Goal: Task Accomplishment & Management: Manage account settings

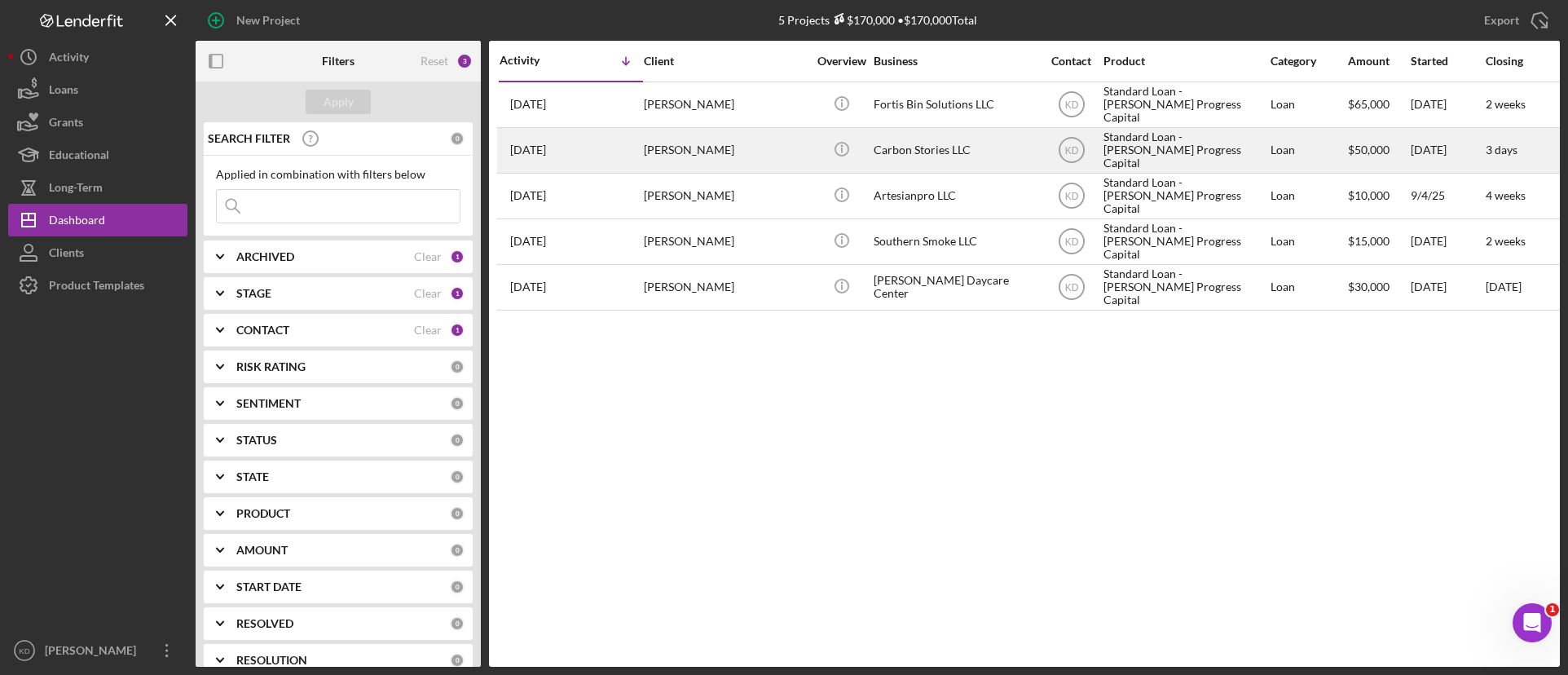
click at [921, 158] on div "Carbon Stories LLC" at bounding box center [954, 150] width 163 height 43
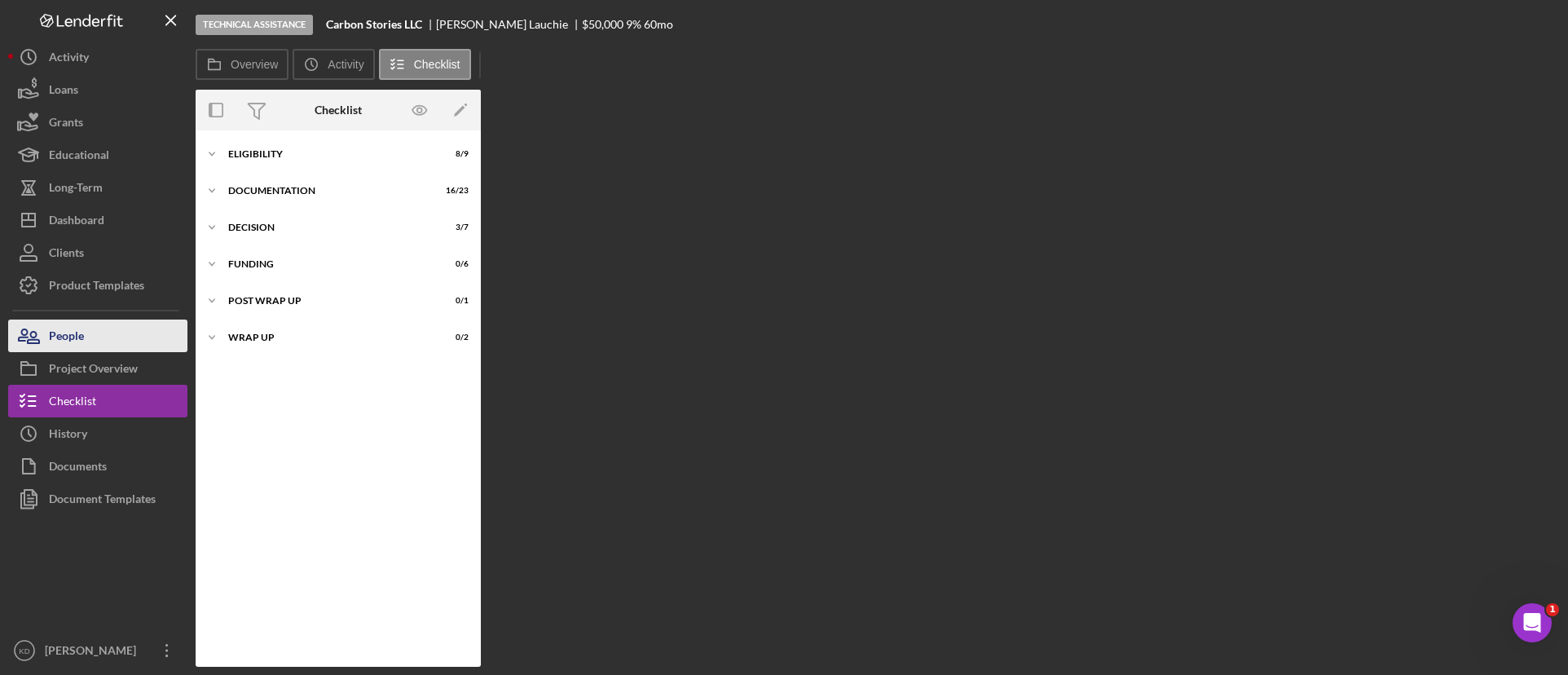
click at [97, 337] on button "People" at bounding box center [97, 335] width 179 height 32
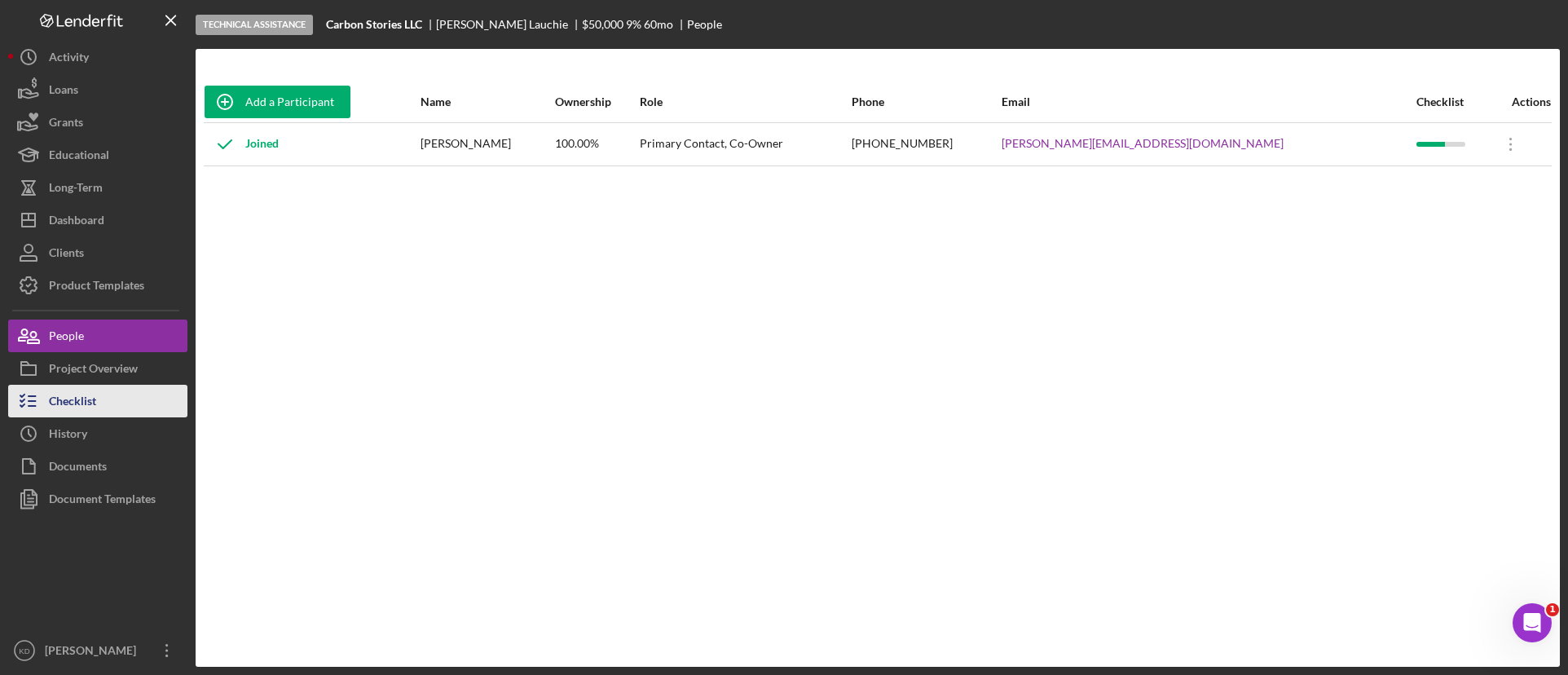
click at [75, 401] on div "Checklist" at bounding box center [72, 403] width 47 height 37
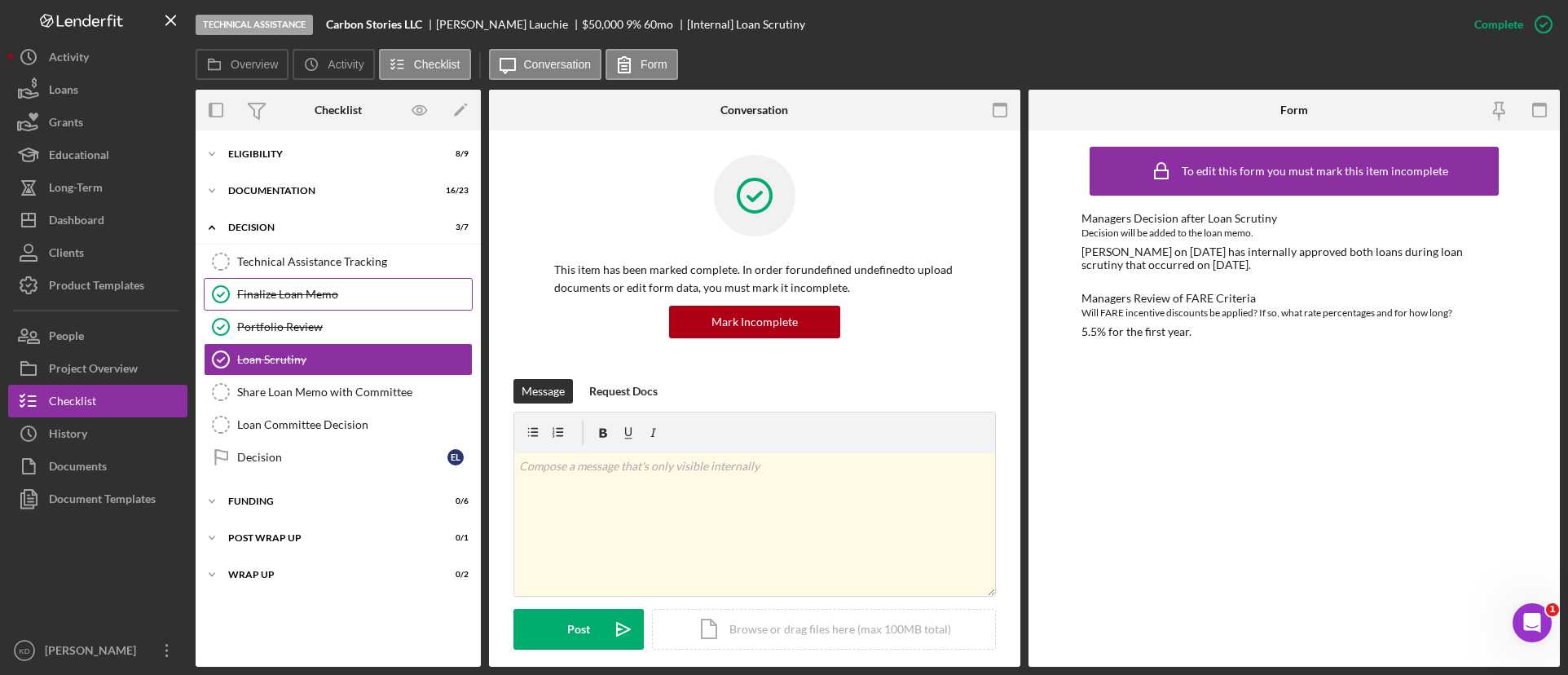
drag, startPoint x: 323, startPoint y: 268, endPoint x: 326, endPoint y: 282, distance: 14.3
click at [326, 282] on div "Technical Assistance Tracking Technical Assistance Tracking Finalize Loan Memo …" at bounding box center [338, 363] width 285 height 236
drag, startPoint x: 327, startPoint y: 267, endPoint x: 327, endPoint y: 275, distance: 8.0
click at [327, 274] on link "Technical Assistance Tracking Technical Assistance Tracking" at bounding box center [337, 261] width 269 height 32
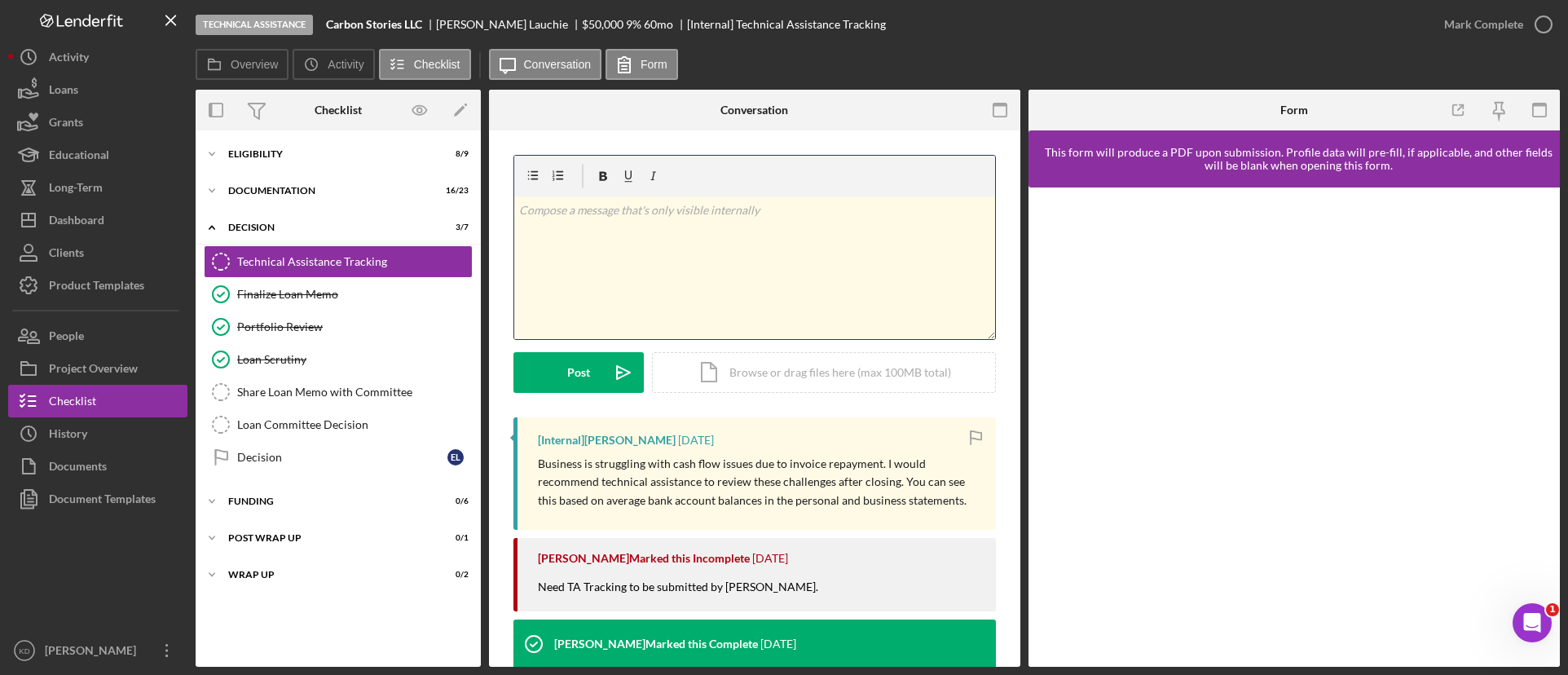
click at [752, 261] on div "v Color teal Color pink Remove color Add row above Add row below Add column bef…" at bounding box center [754, 268] width 481 height 143
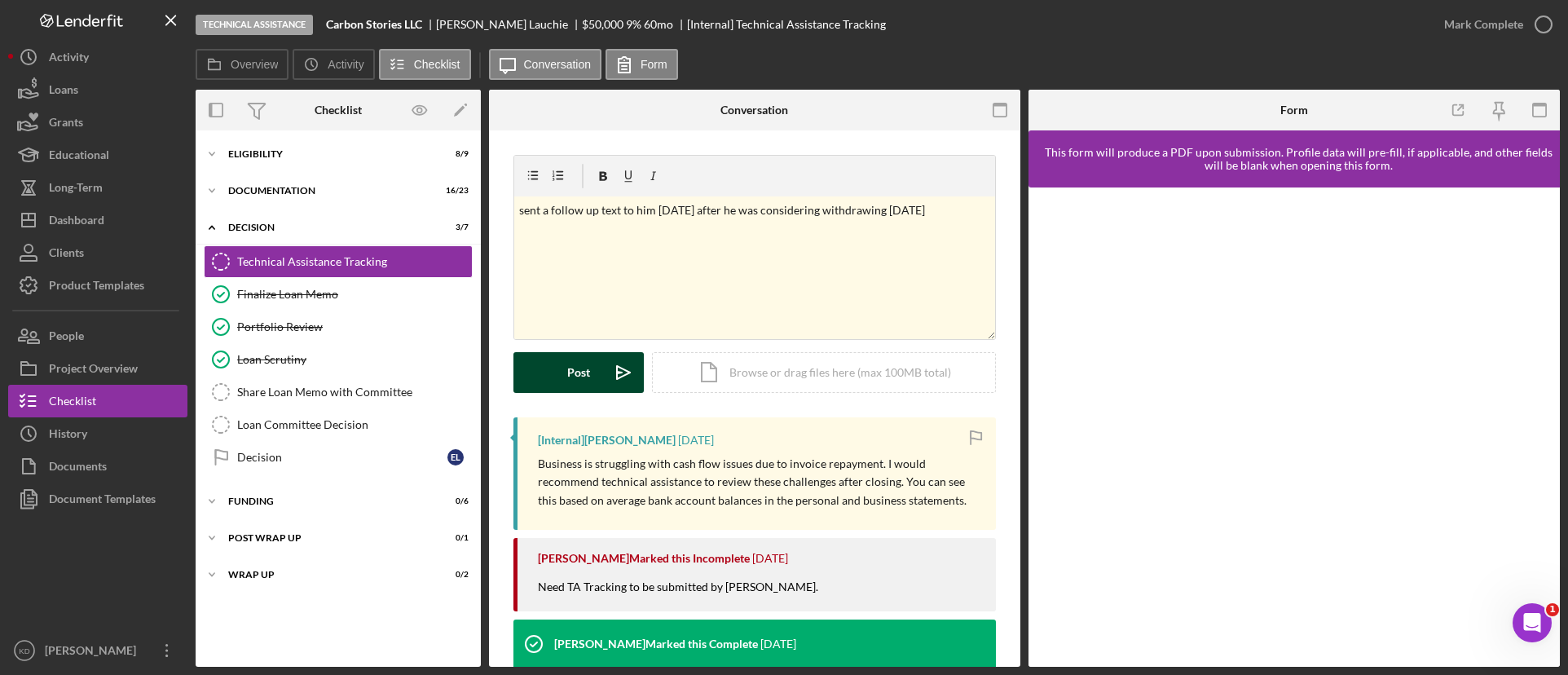
click at [596, 375] on button "Post Icon/icon-invite-send" at bounding box center [577, 372] width 130 height 41
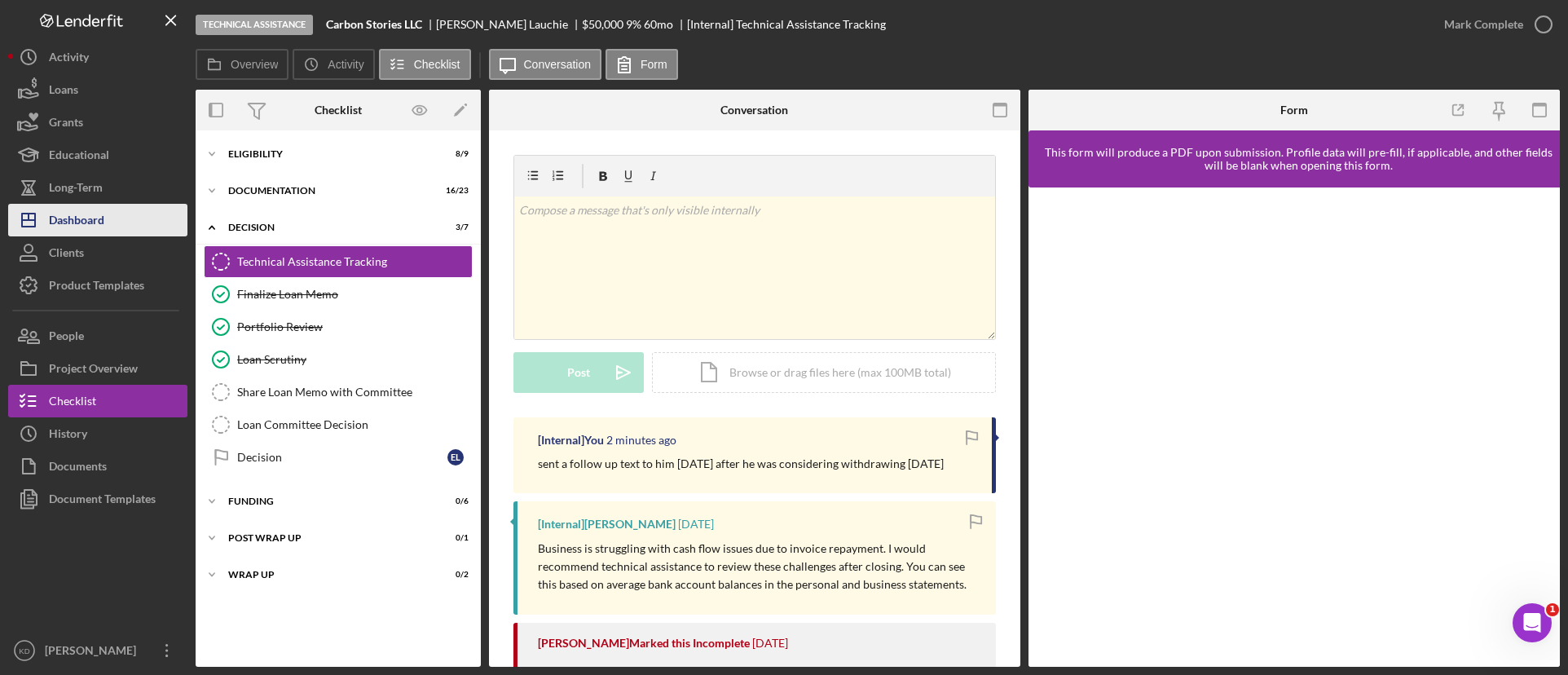
click at [89, 222] on div "Dashboard" at bounding box center [76, 222] width 56 height 37
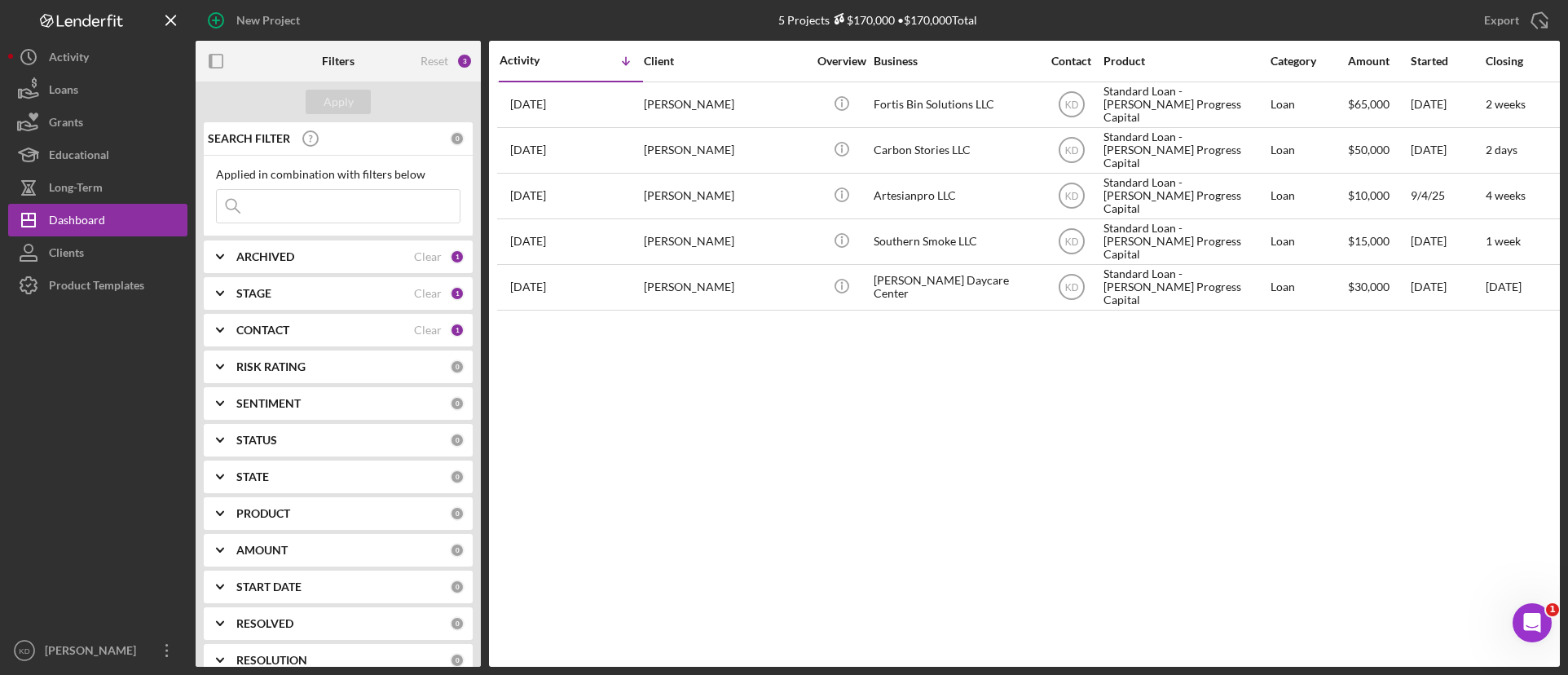
click at [228, 291] on icon "Icon/Expander" at bounding box center [220, 293] width 41 height 41
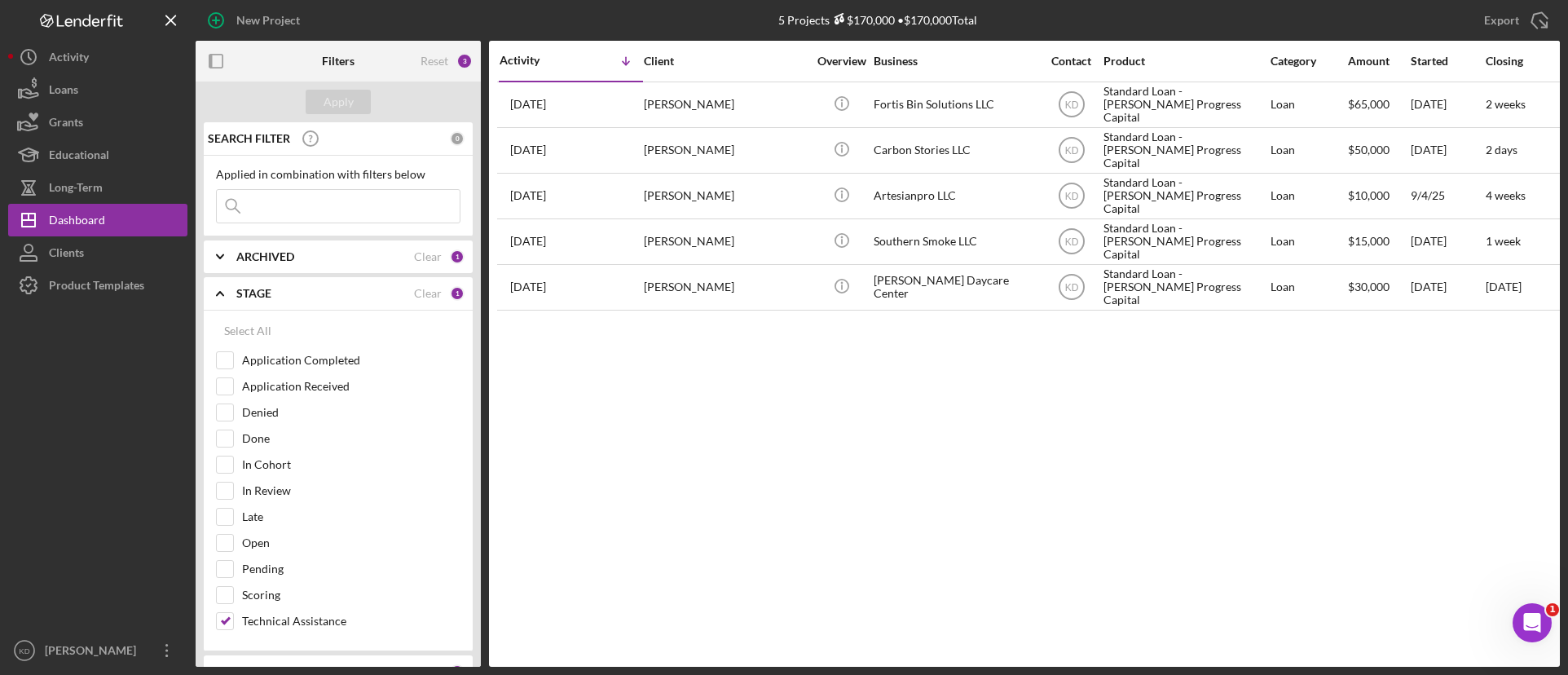
click at [228, 291] on icon "Icon/Expander" at bounding box center [220, 293] width 41 height 41
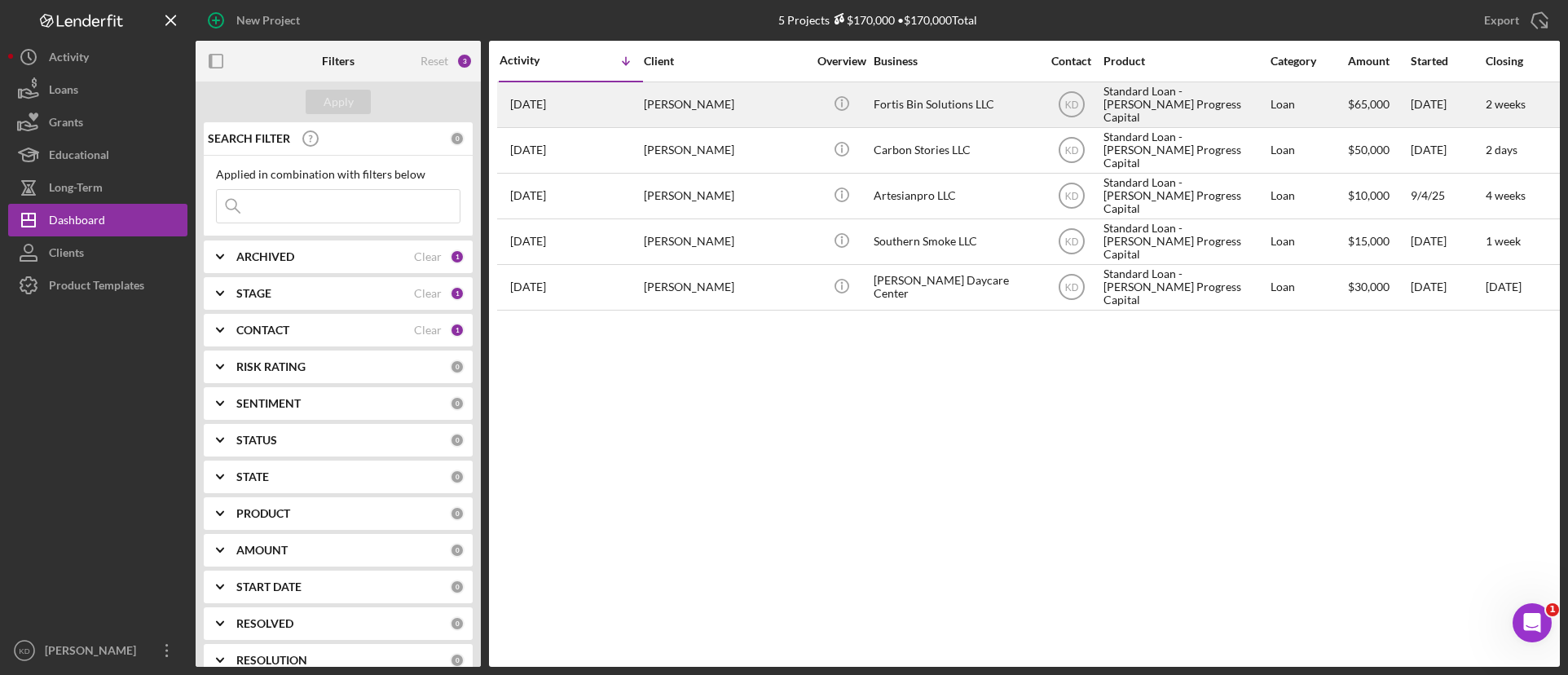
click at [721, 116] on div "[PERSON_NAME]" at bounding box center [725, 105] width 163 height 43
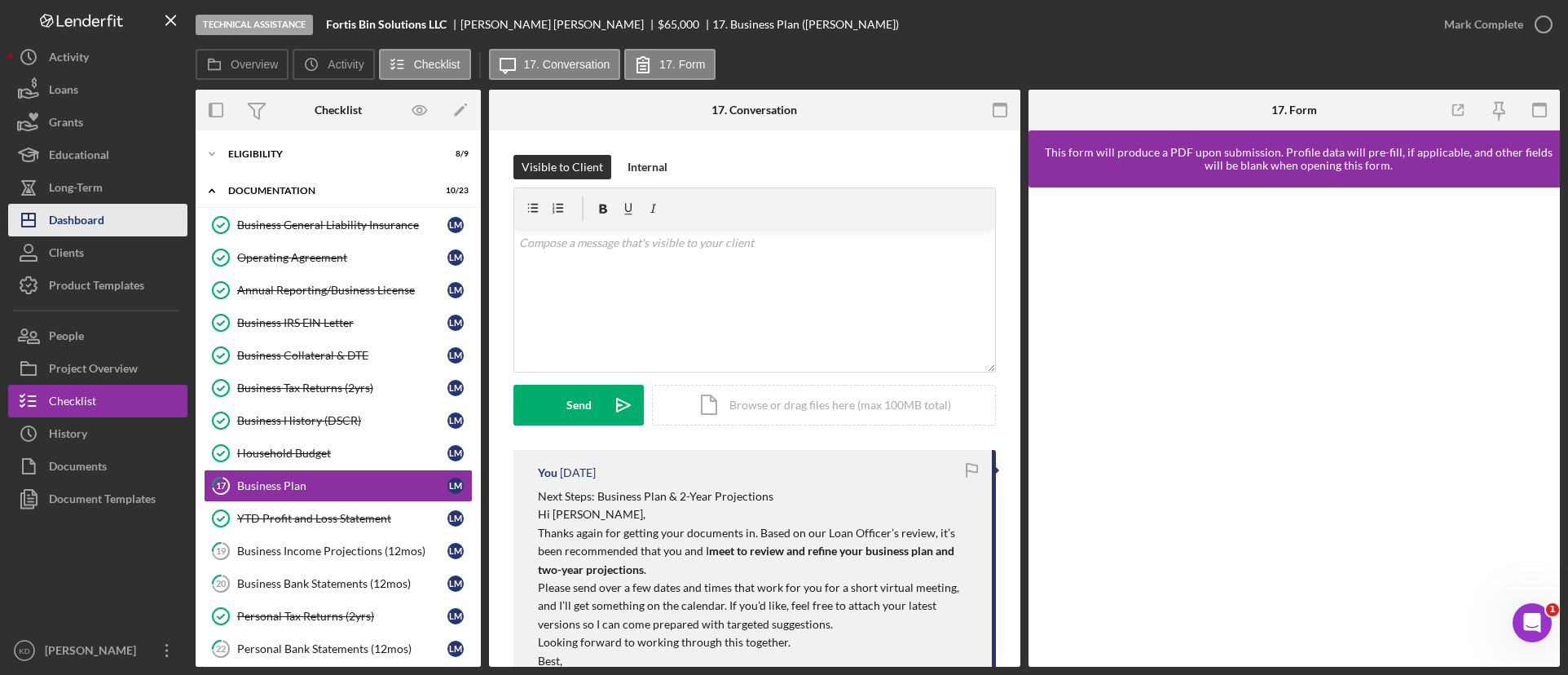
click at [89, 227] on div "Dashboard" at bounding box center [76, 222] width 56 height 37
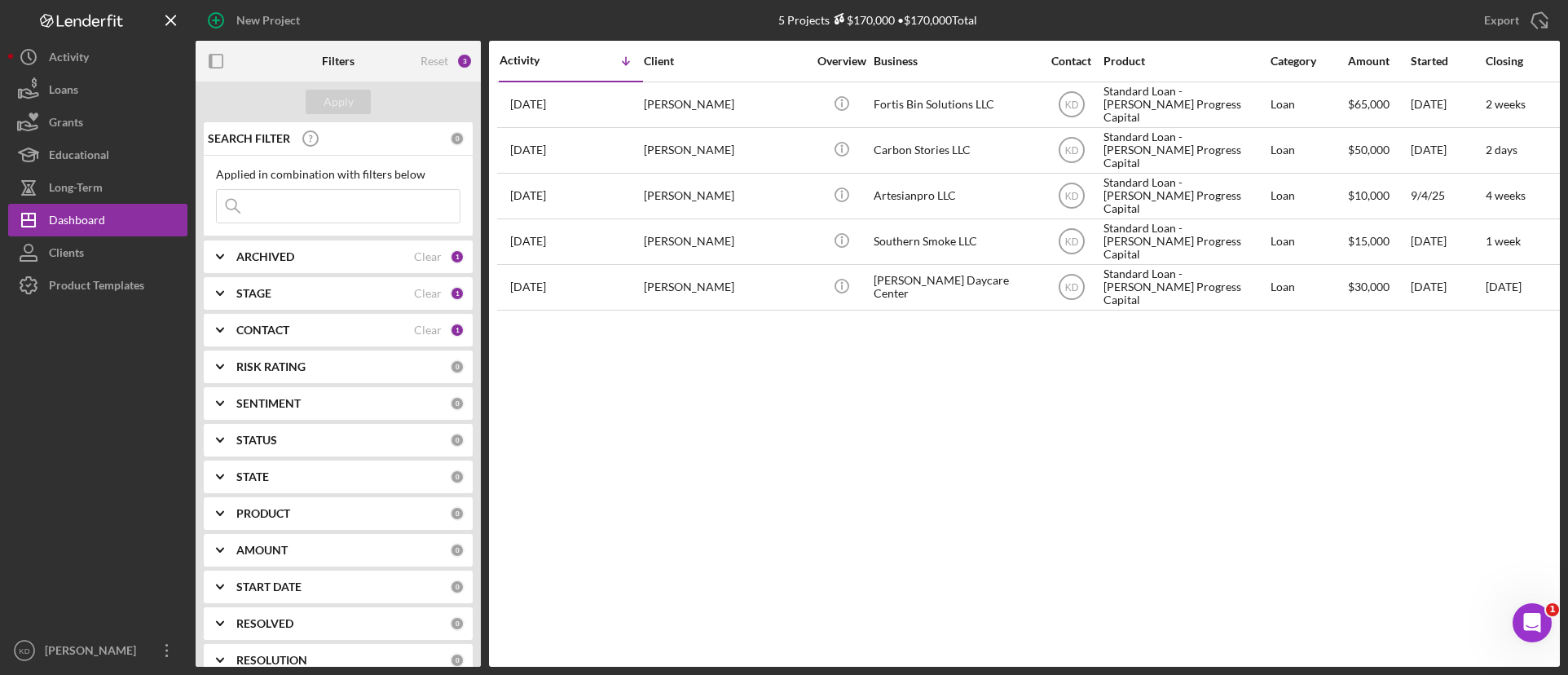
click at [226, 291] on icon "Icon/Expander" at bounding box center [220, 293] width 41 height 41
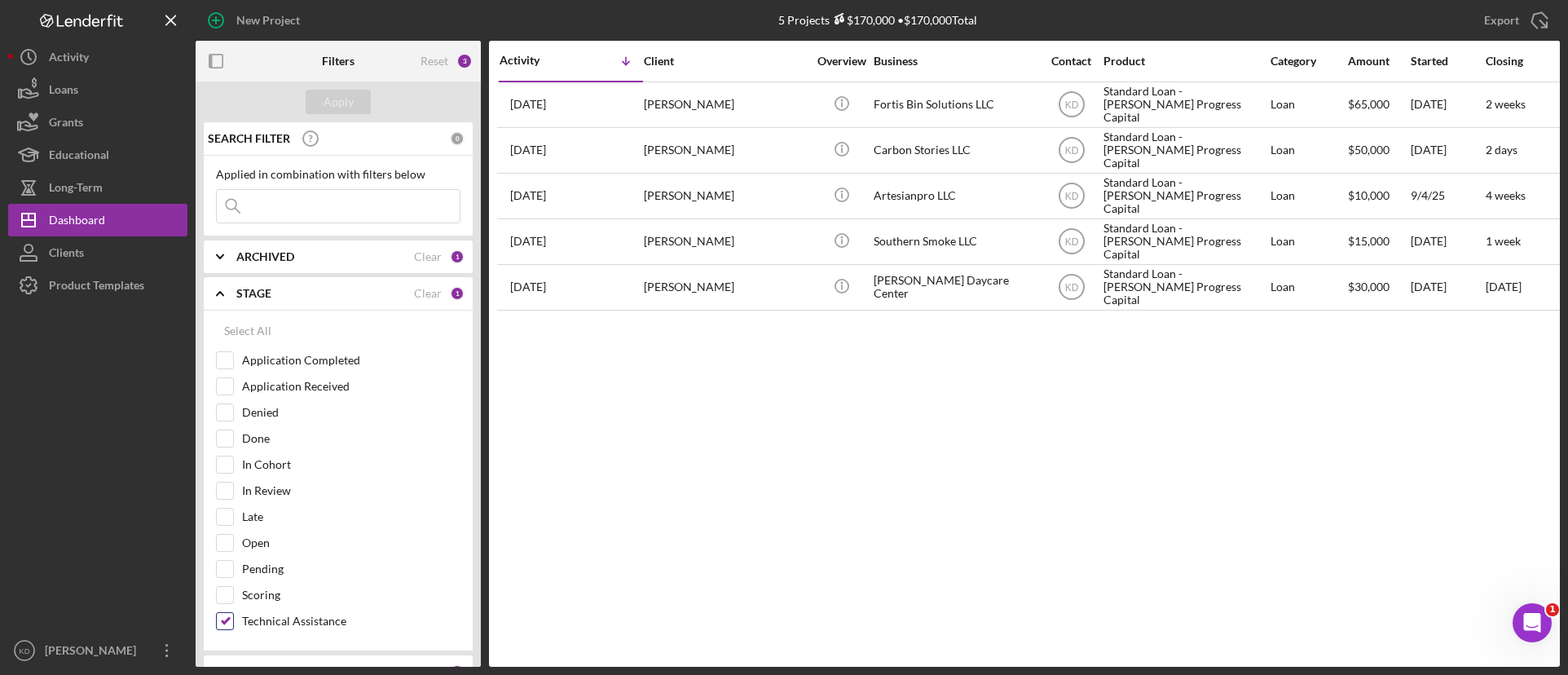
click at [218, 624] on input "Technical Assistance" at bounding box center [225, 620] width 17 height 17
checkbox input "false"
click at [333, 100] on div "Apply" at bounding box center [338, 102] width 30 height 24
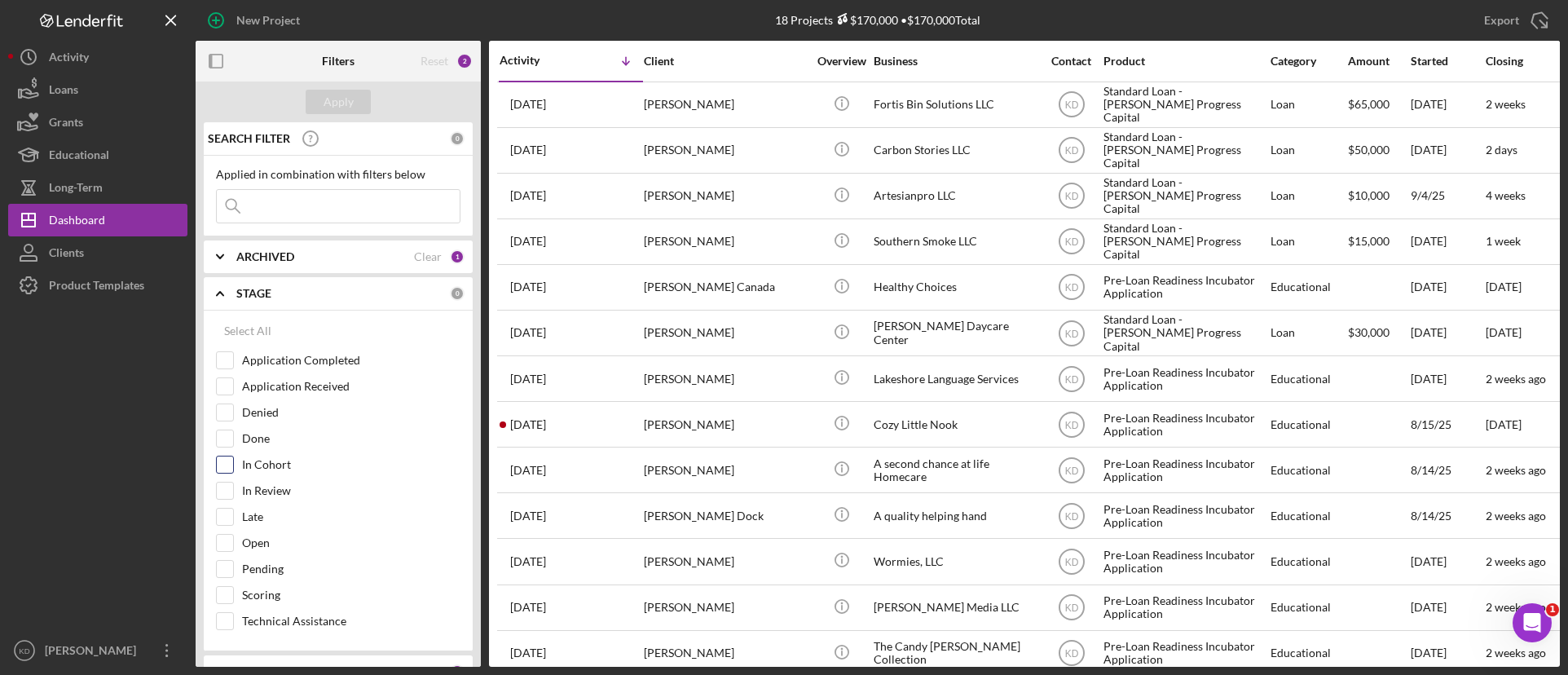
click at [221, 465] on input "In Cohort" at bounding box center [225, 464] width 17 height 17
click at [329, 105] on div "Apply" at bounding box center [338, 102] width 30 height 24
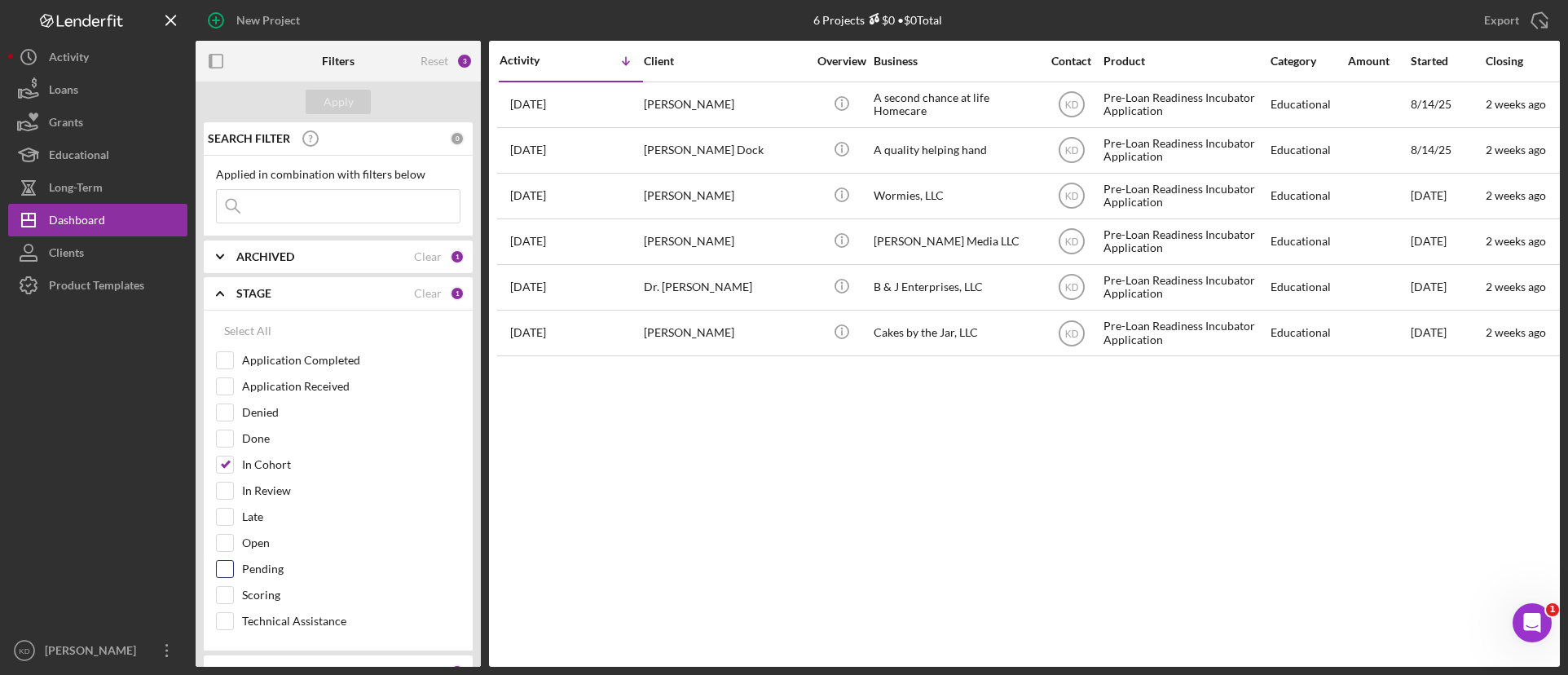
scroll to position [163, 0]
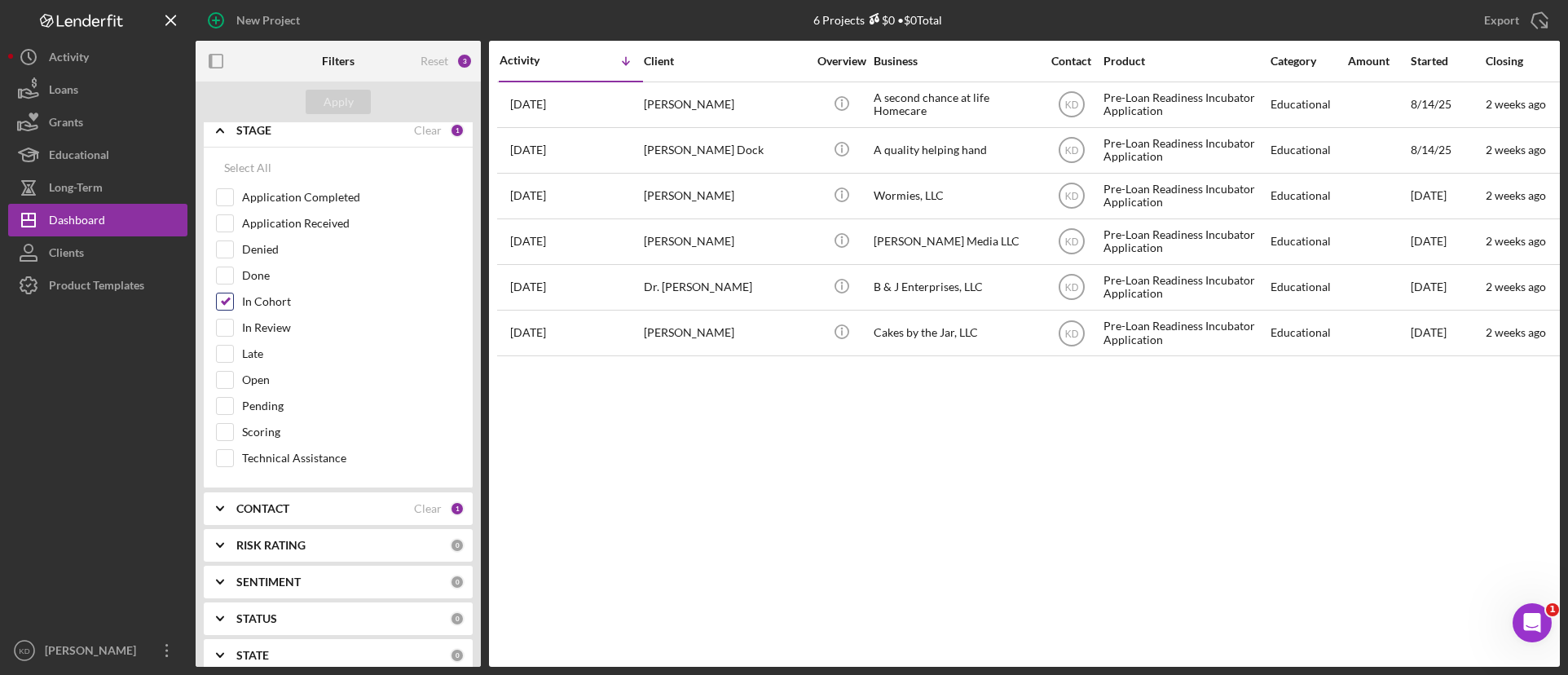
click at [229, 305] on input "In Cohort" at bounding box center [225, 301] width 17 height 17
checkbox input "false"
click at [221, 135] on icon "Icon/Expander" at bounding box center [220, 131] width 41 height 41
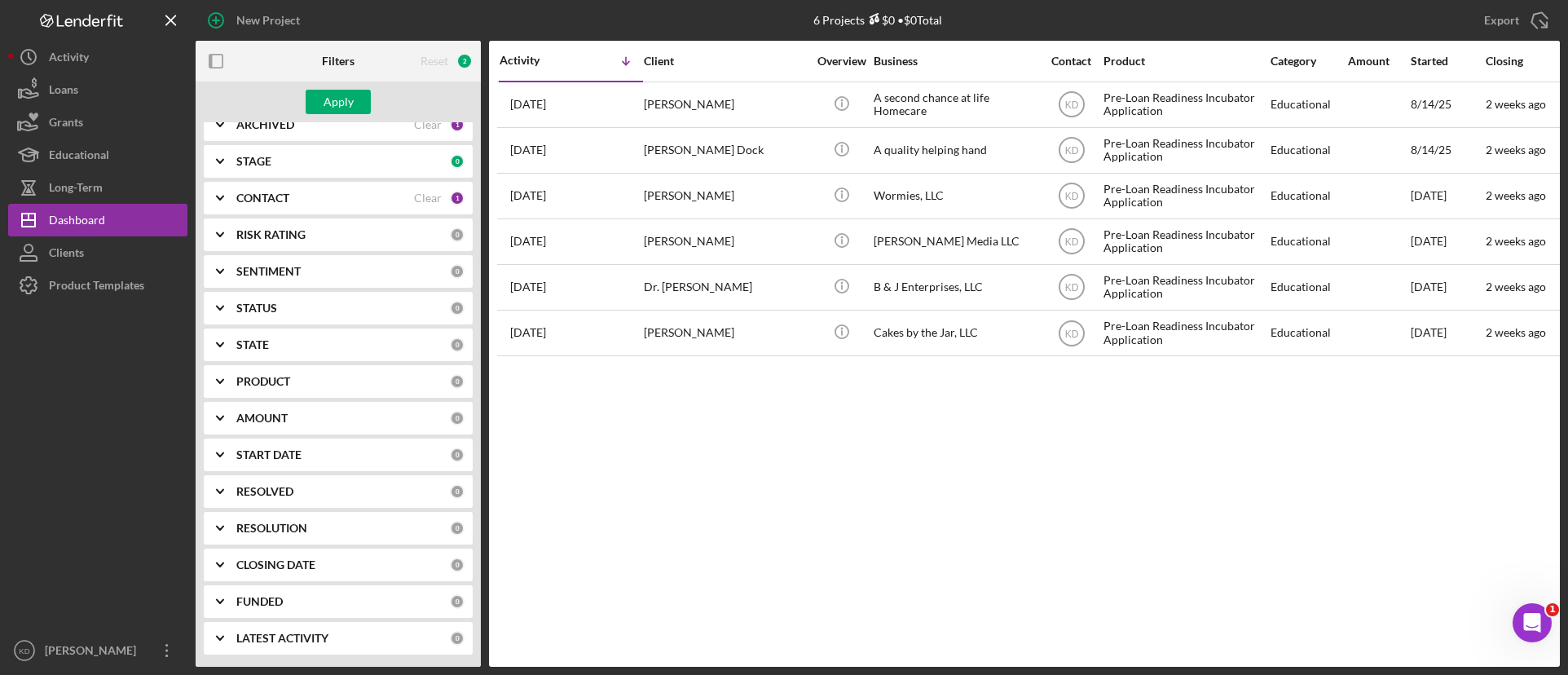
scroll to position [132, 0]
click at [218, 200] on icon "Icon/Expander" at bounding box center [220, 198] width 41 height 41
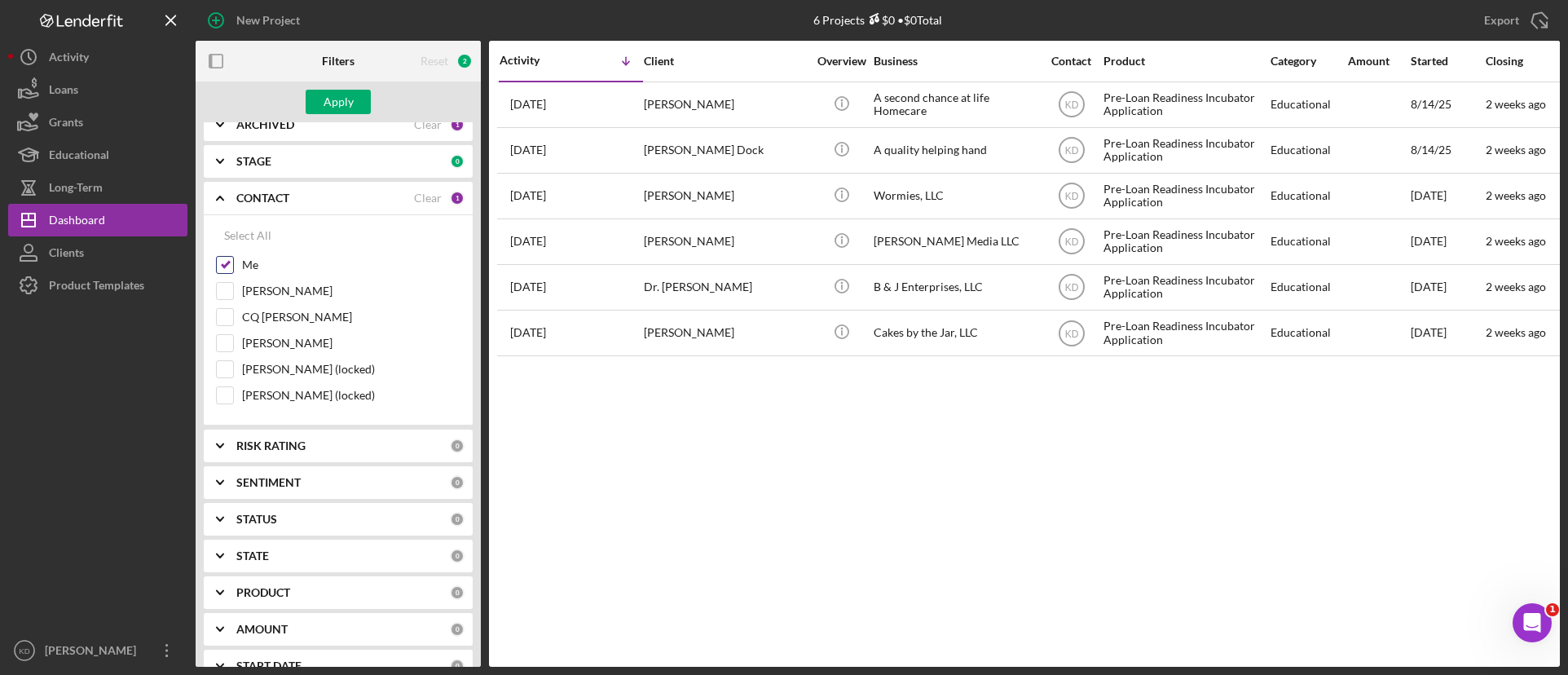
click at [230, 263] on input "Me" at bounding box center [225, 265] width 17 height 17
checkbox input "false"
click at [232, 287] on input "[PERSON_NAME]" at bounding box center [225, 290] width 17 height 17
checkbox input "true"
drag, startPoint x: 339, startPoint y: 102, endPoint x: 359, endPoint y: 101, distance: 20.0
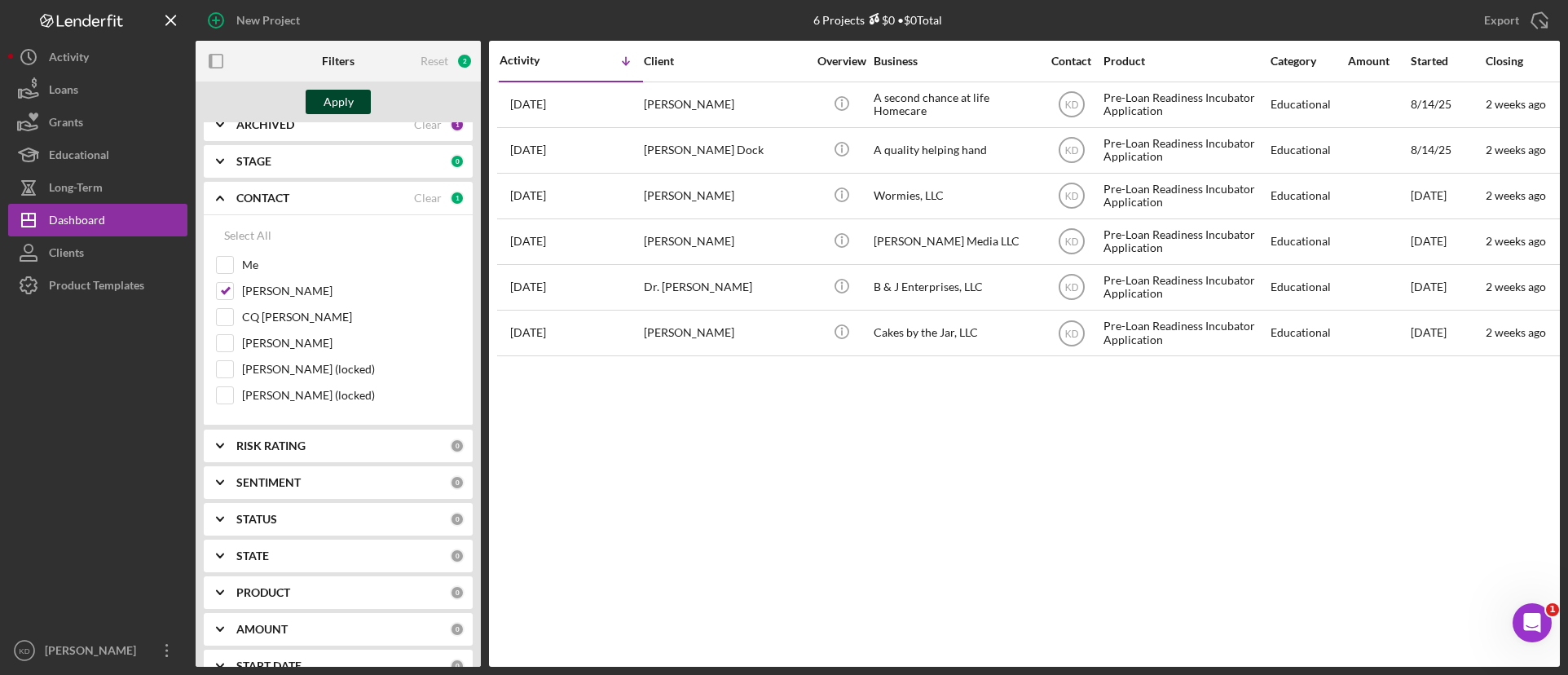
click at [359, 101] on button "Apply" at bounding box center [338, 102] width 65 height 24
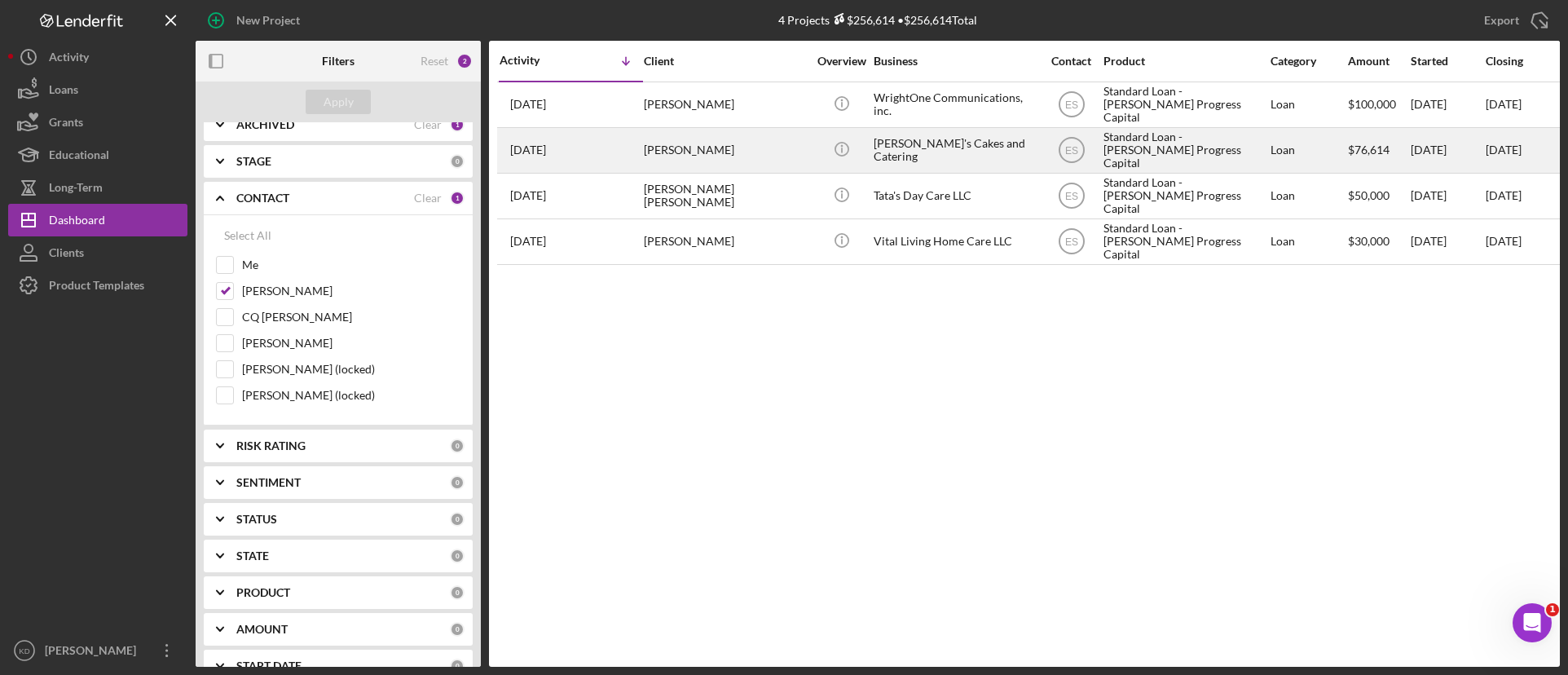
click at [709, 149] on div "[PERSON_NAME]" at bounding box center [725, 150] width 163 height 43
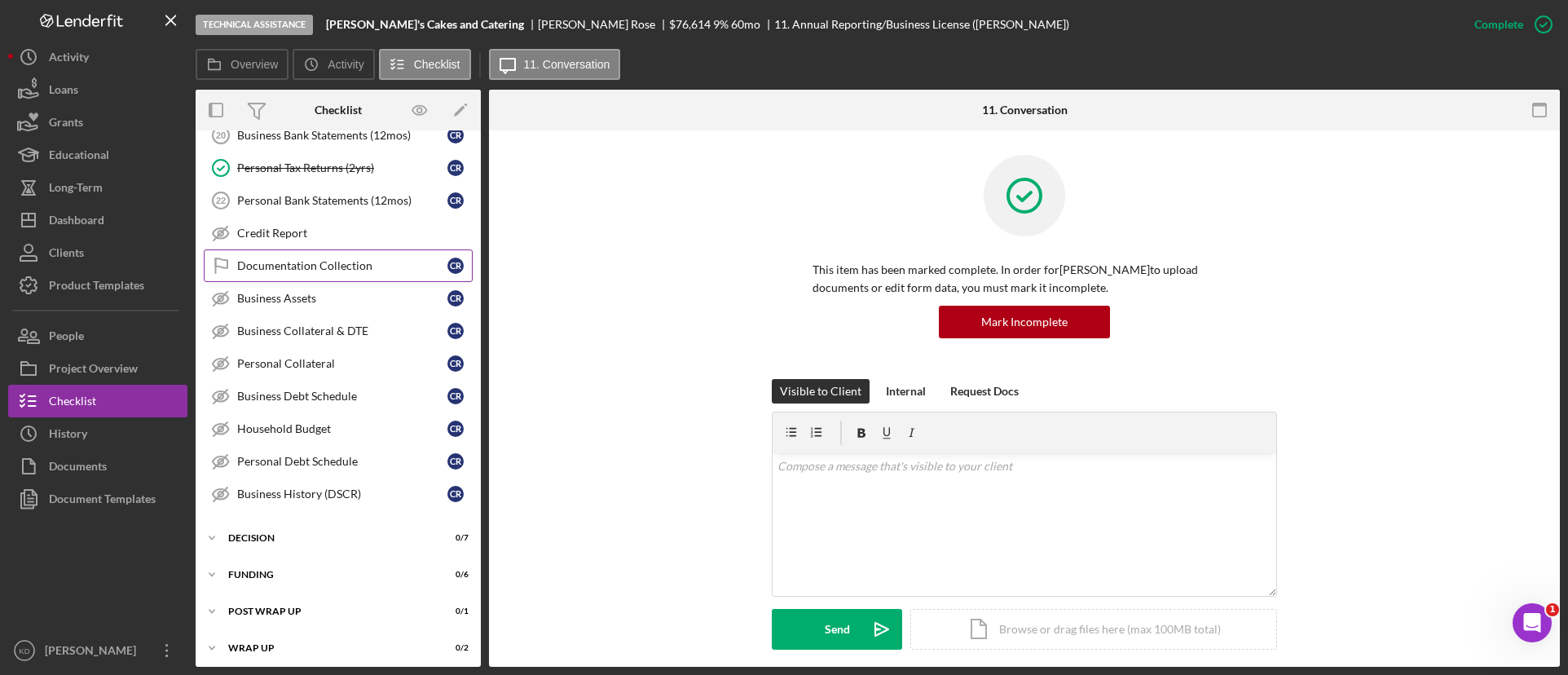
scroll to position [454, 0]
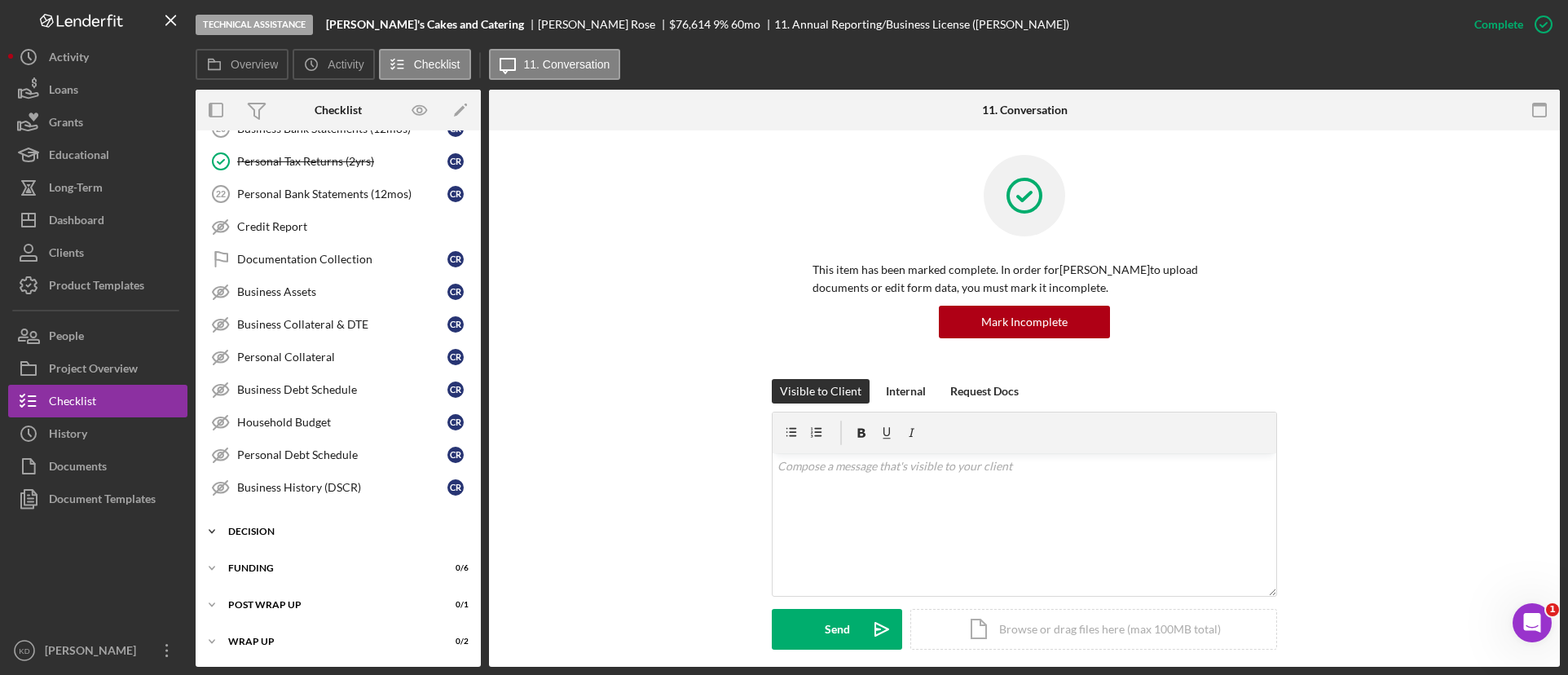
click at [212, 533] on icon "Icon/Expander" at bounding box center [211, 530] width 32 height 32
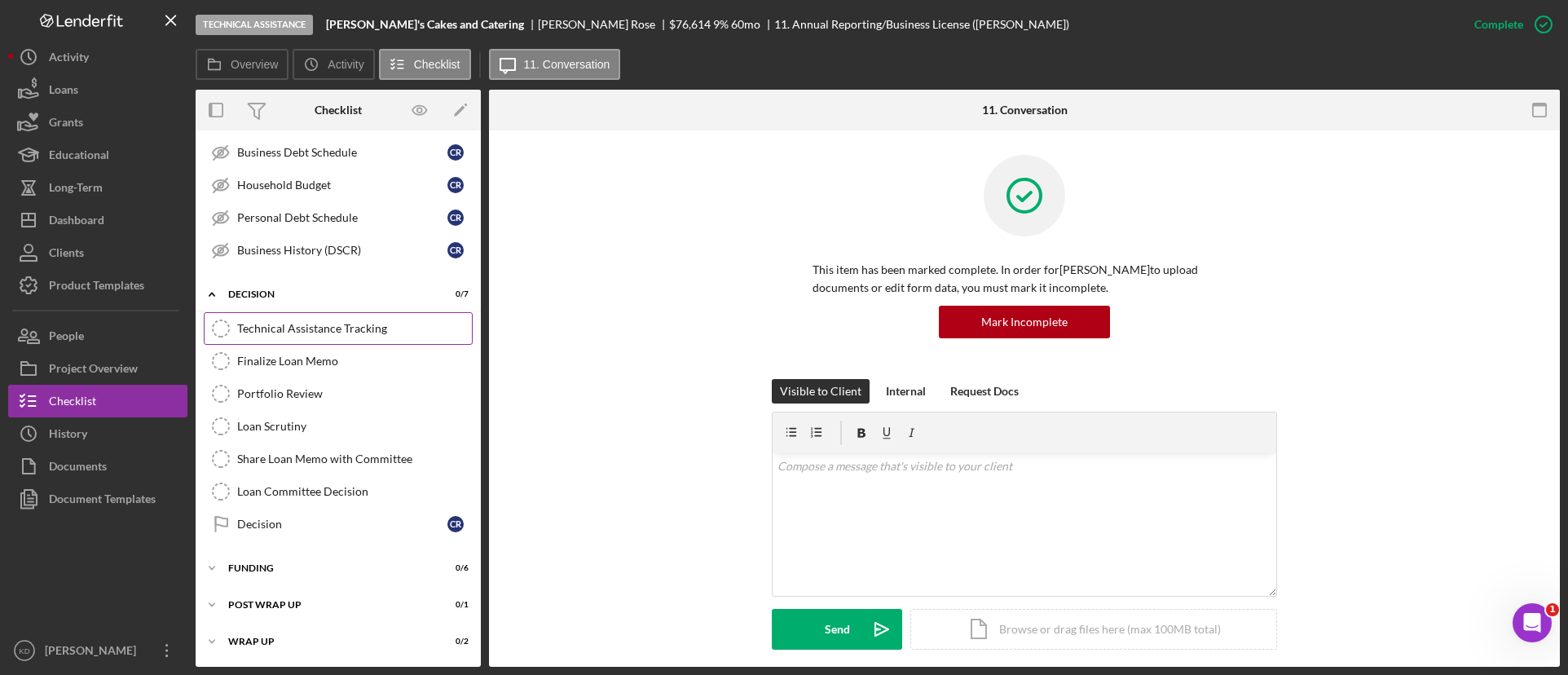
click at [305, 329] on div "Technical Assistance Tracking" at bounding box center [355, 327] width 234 height 13
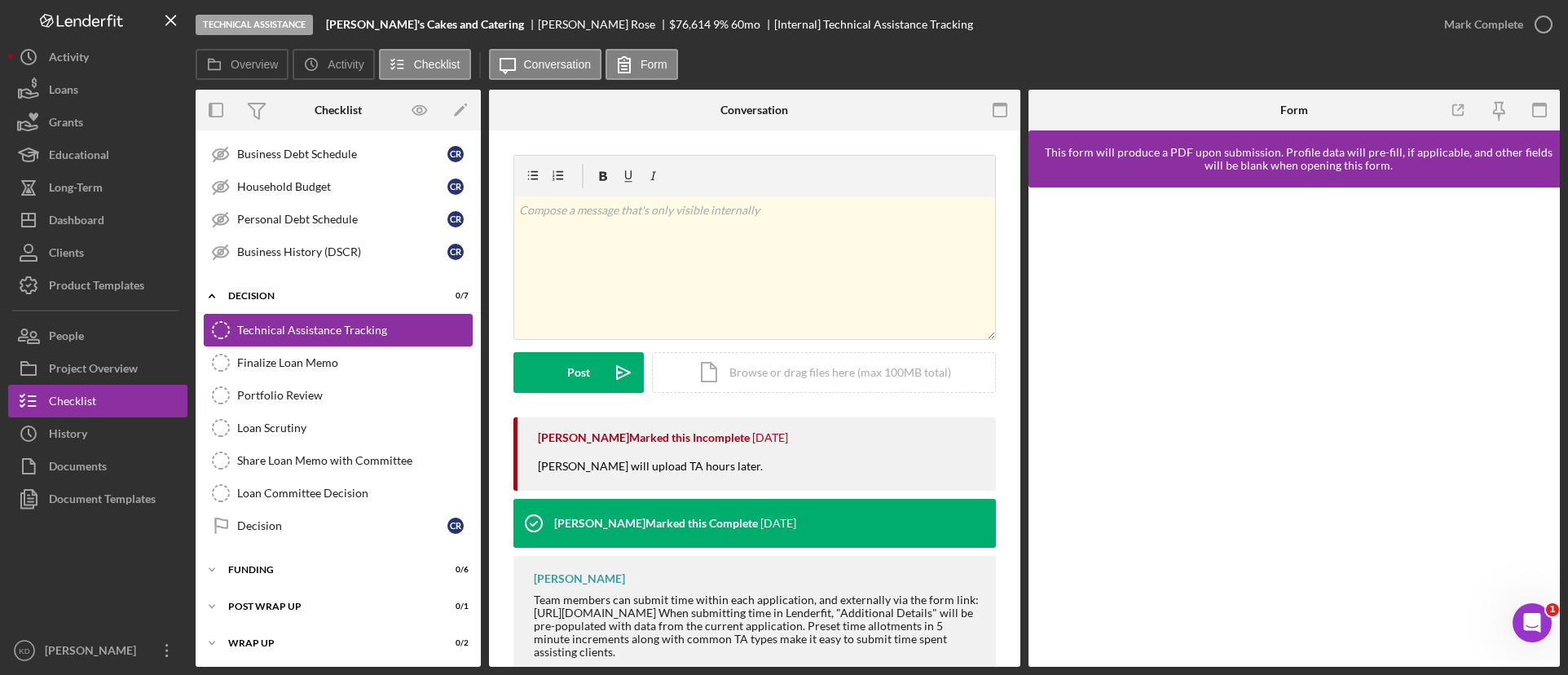
scroll to position [692, 0]
click at [714, 220] on div "v Color teal Color pink Remove color Add row above Add row below Add column bef…" at bounding box center [754, 268] width 481 height 143
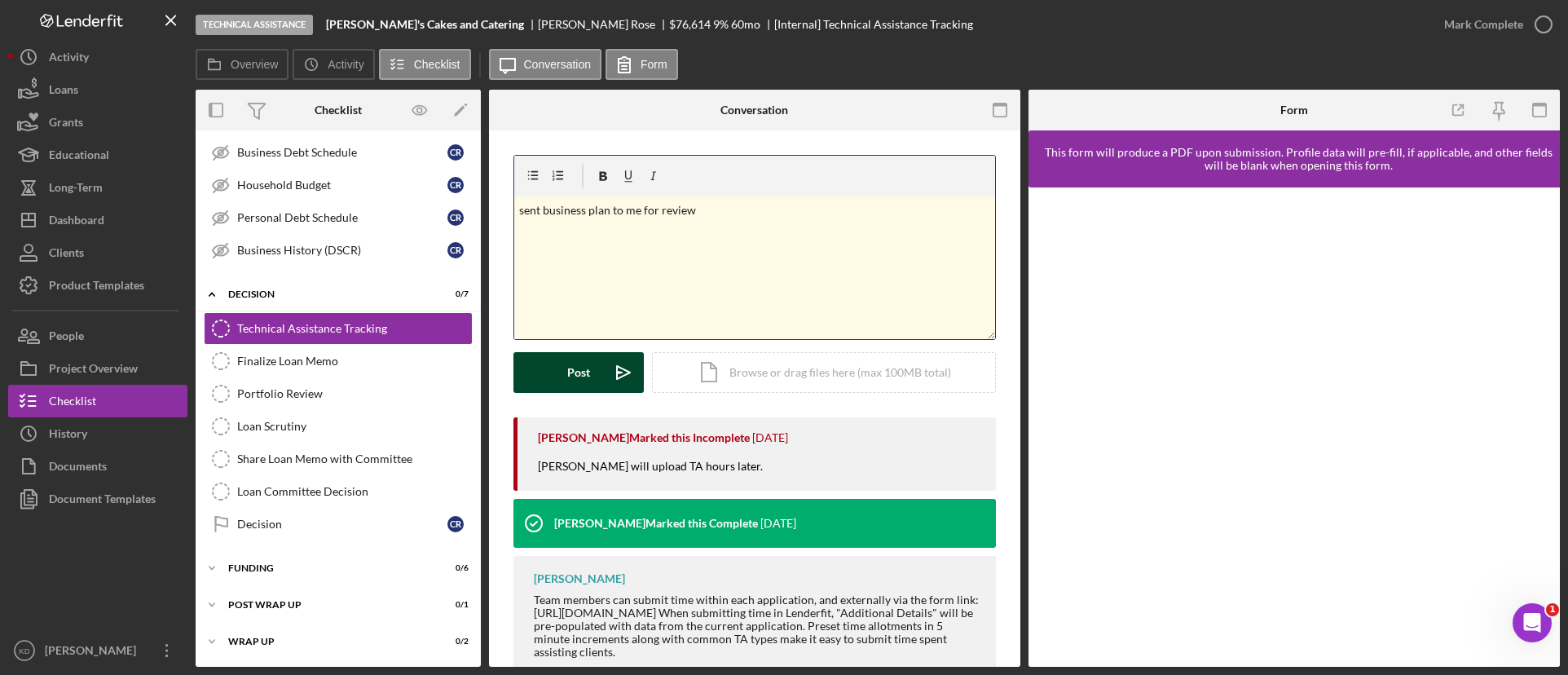
click at [622, 371] on icon "Icon/icon-invite-send" at bounding box center [623, 372] width 41 height 41
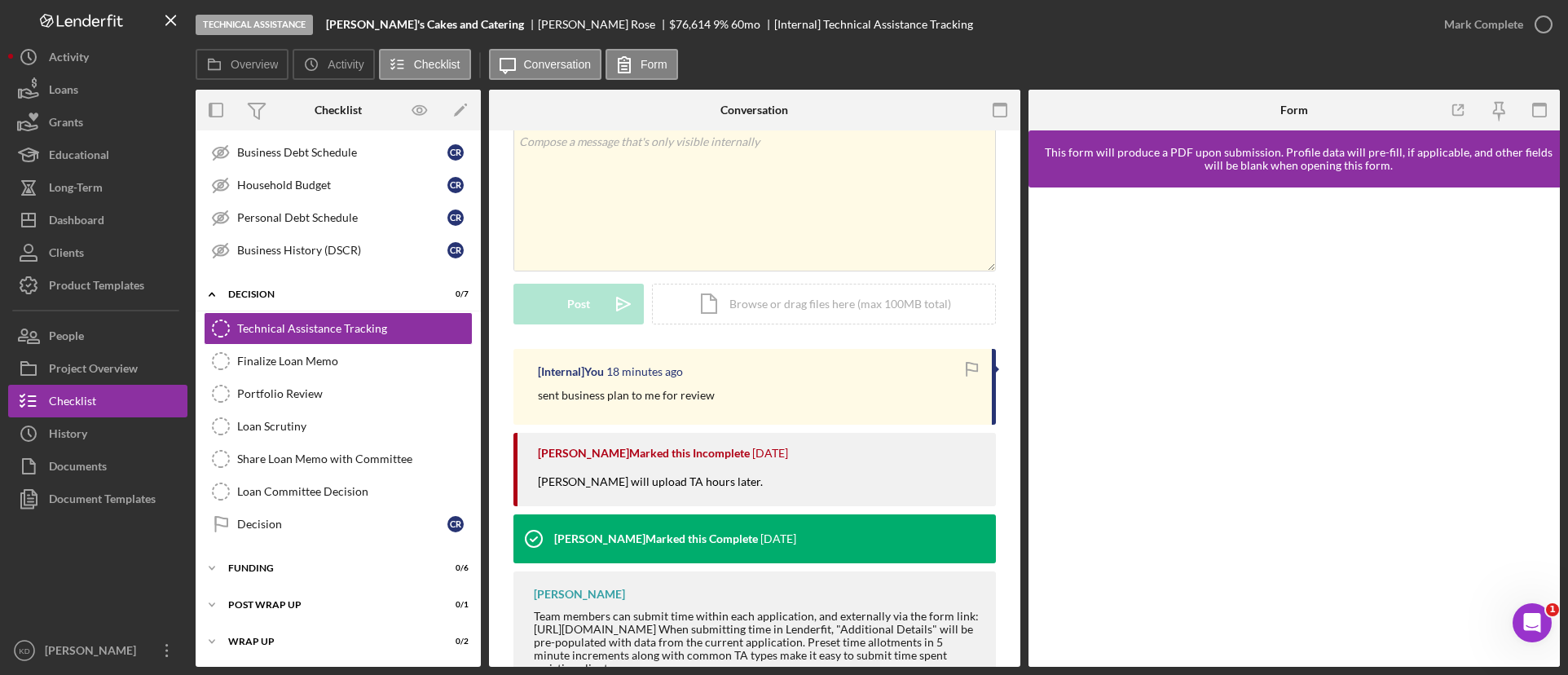
scroll to position [0, 0]
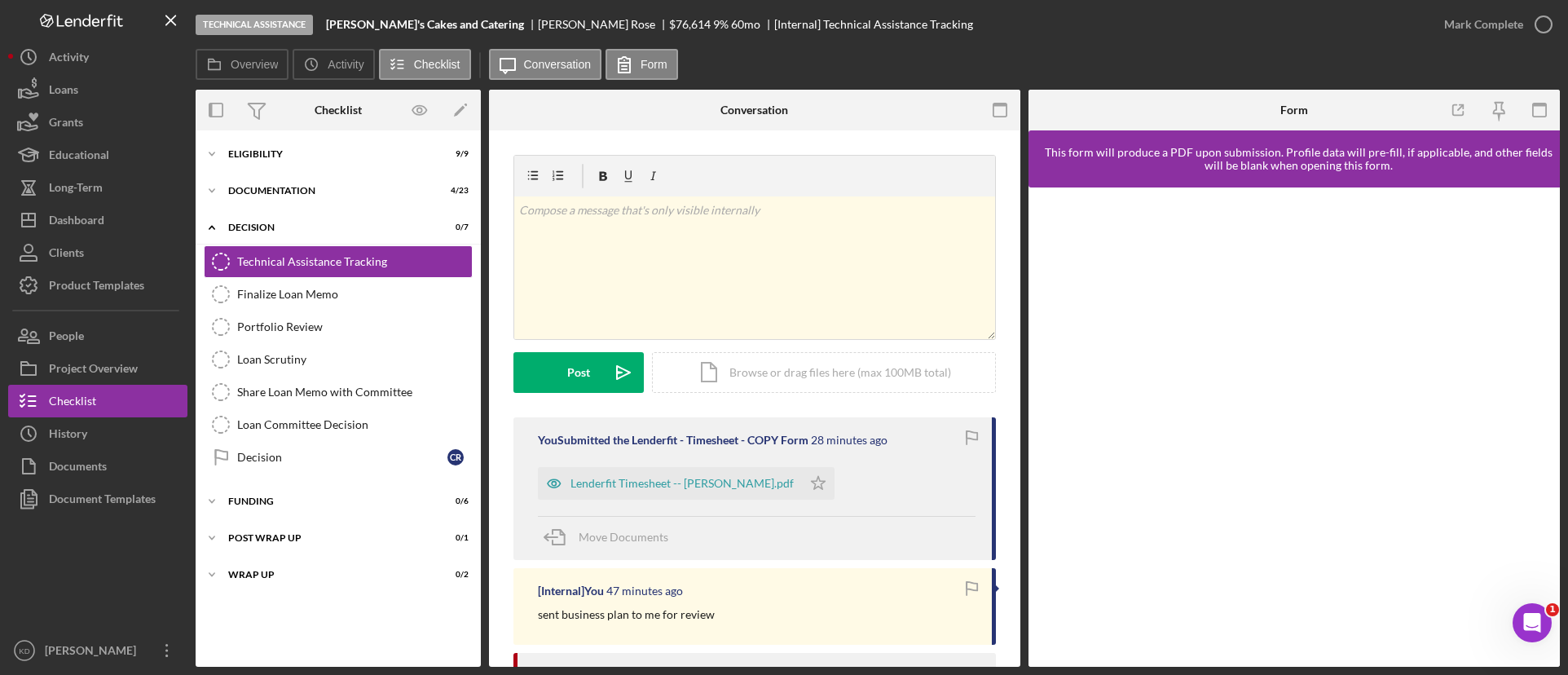
drag, startPoint x: 1558, startPoint y: 666, endPoint x: 1335, endPoint y: 657, distance: 223.2
click at [1335, 657] on div "Technical Assistance Corine's Cakes and Catering Corine Rose $76,614 $76,614 9 …" at bounding box center [784, 337] width 1568 height 675
drag, startPoint x: 0, startPoint y: 665, endPoint x: 99, endPoint y: 670, distance: 99.1
click at [99, 670] on div "Technical Assistance Corine's Cakes and Catering Corine Rose $76,614 $76,614 9 …" at bounding box center [784, 337] width 1568 height 675
click at [149, 596] on div at bounding box center [97, 574] width 179 height 119
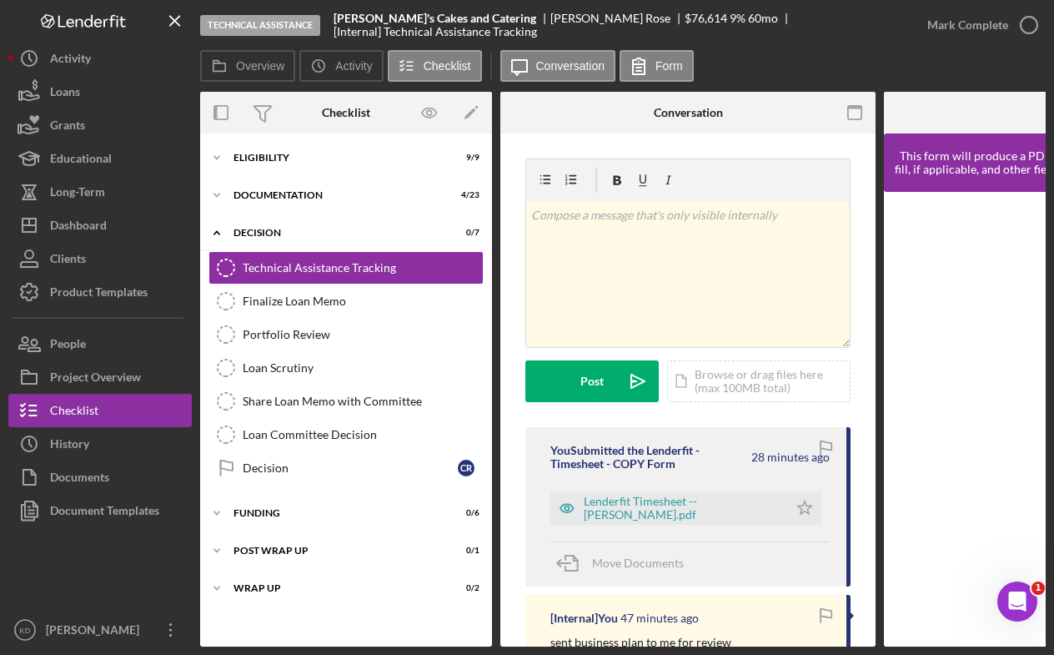
drag, startPoint x: 923, startPoint y: 93, endPoint x: 916, endPoint y: 98, distance: 8.6
click at [922, 93] on div at bounding box center [946, 113] width 125 height 42
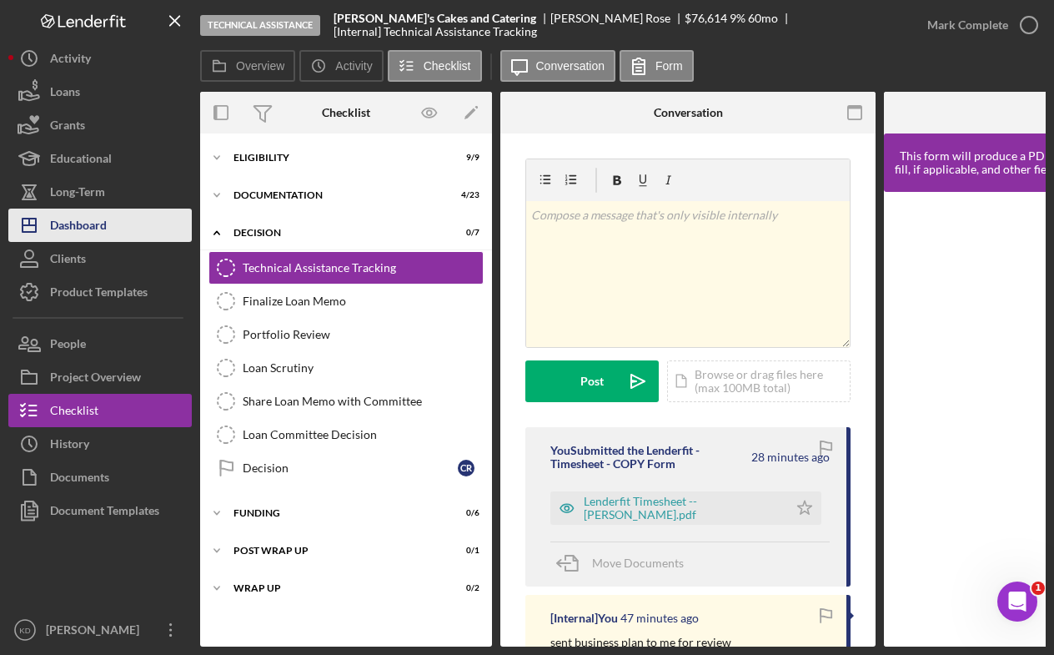
click at [80, 229] on div "Dashboard" at bounding box center [78, 227] width 57 height 38
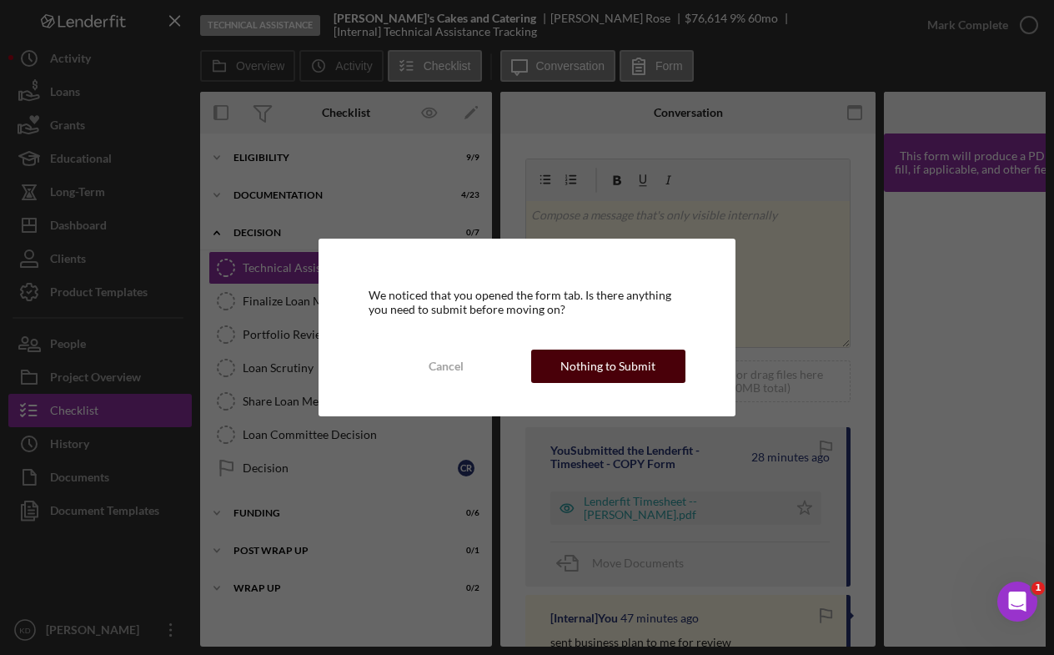
click at [610, 369] on div "Nothing to Submit" at bounding box center [607, 365] width 95 height 33
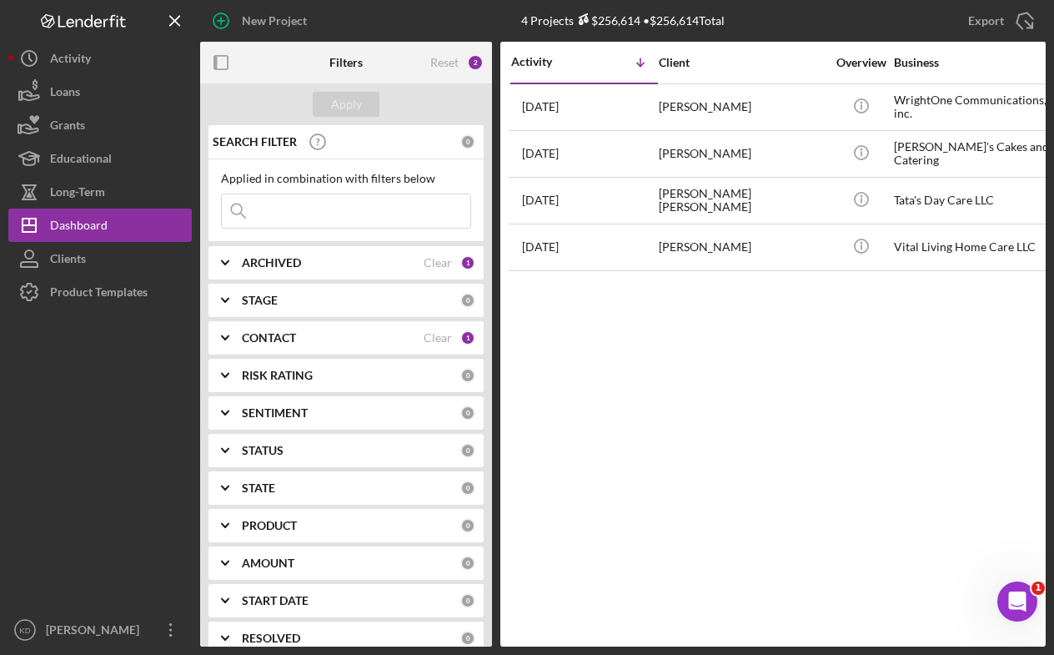
click at [246, 345] on div "CONTACT Clear 1" at bounding box center [359, 337] width 234 height 15
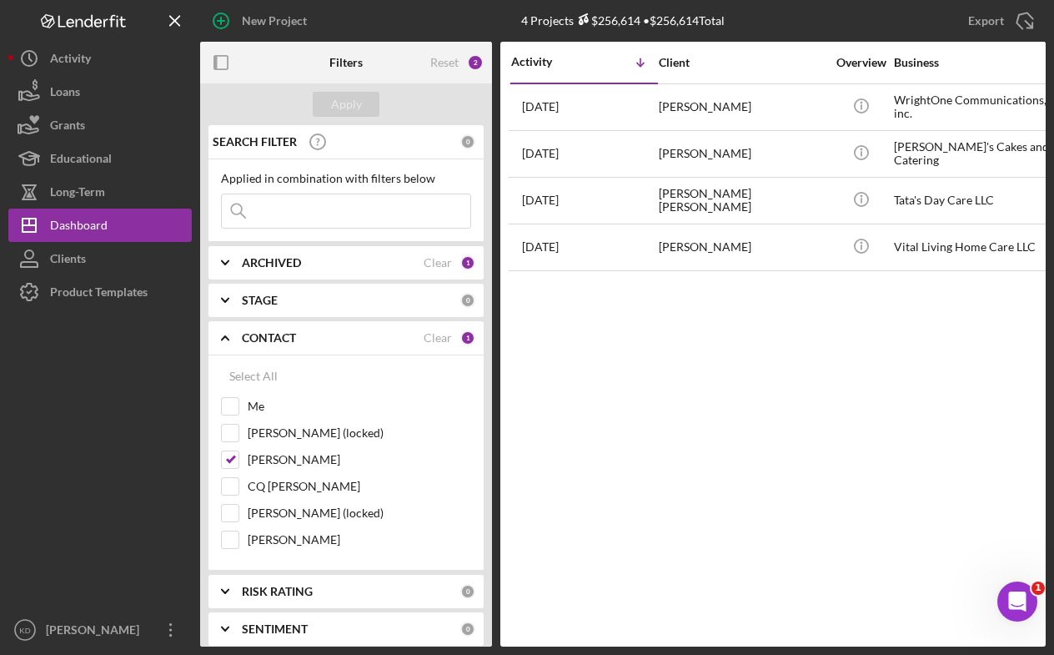
click at [246, 345] on div "CONTACT Clear 1" at bounding box center [359, 337] width 234 height 15
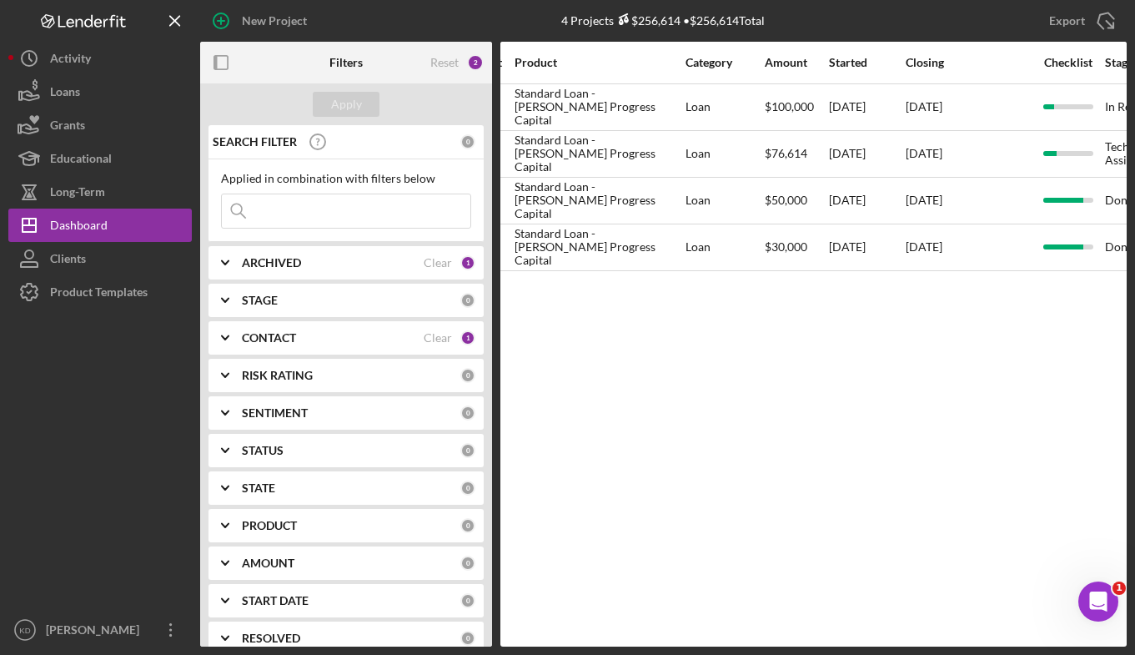
scroll to position [0, 955]
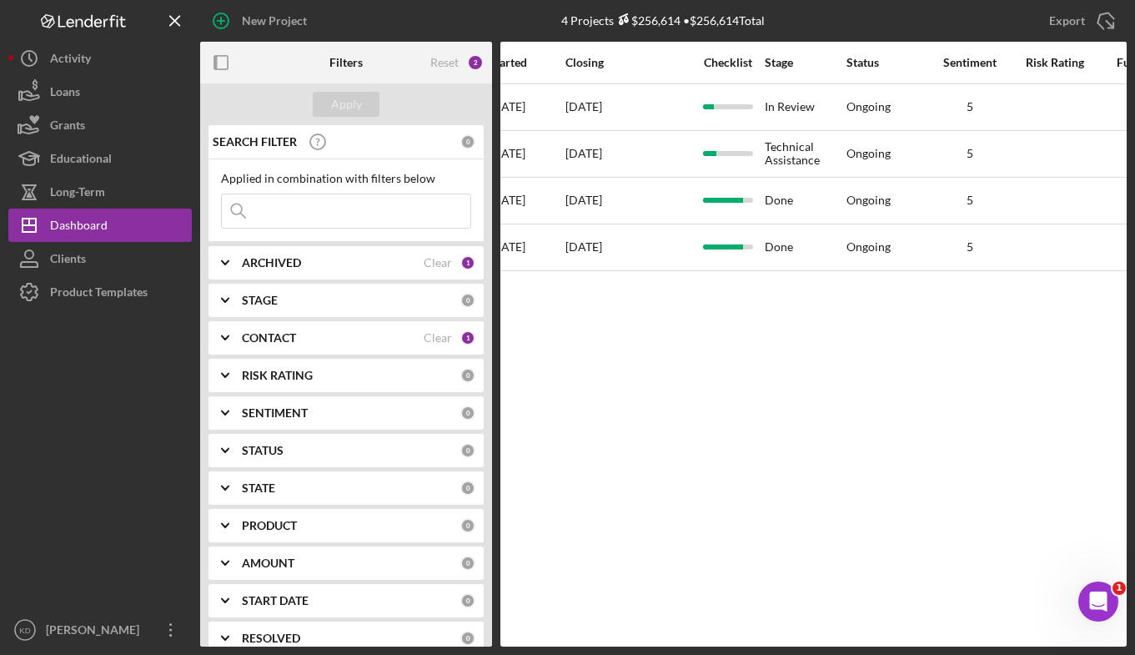
click at [762, 504] on div "Activity Icon/Table Sort Arrow Client Overview Business Contact Product Categor…" at bounding box center [813, 344] width 626 height 605
click at [232, 306] on icon "Icon/Expander" at bounding box center [225, 300] width 42 height 42
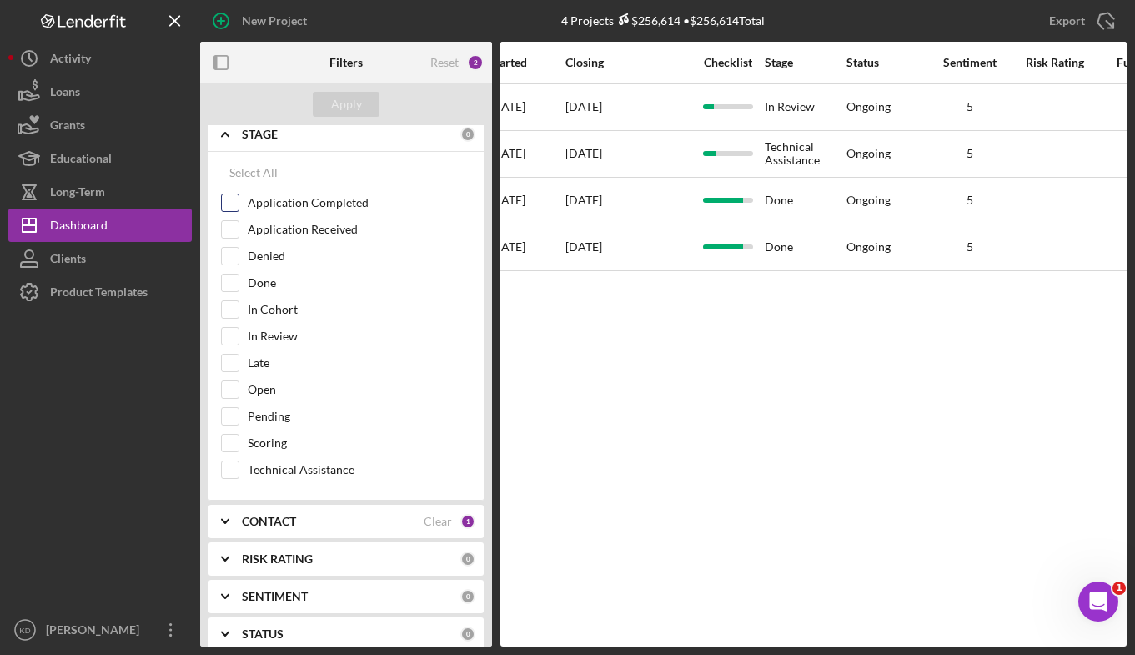
scroll to position [167, 0]
click at [231, 470] on input "Technical Assistance" at bounding box center [230, 468] width 17 height 17
checkbox input "true"
click at [238, 515] on icon "Icon/Expander" at bounding box center [225, 521] width 42 height 42
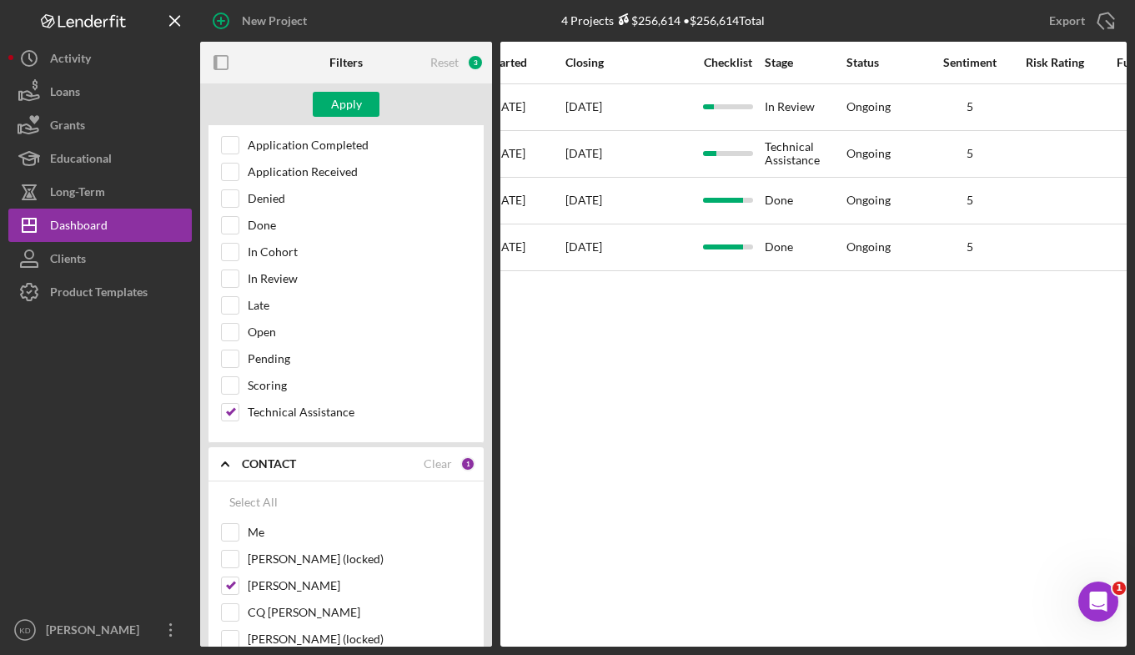
scroll to position [250, 0]
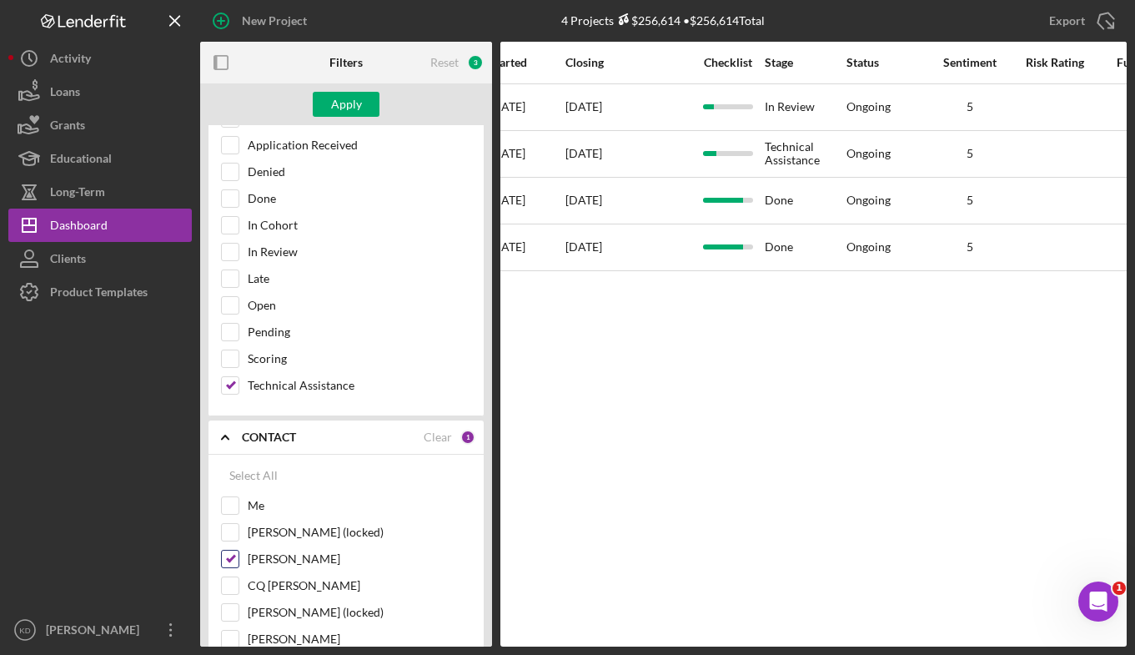
click at [232, 560] on input "[PERSON_NAME]" at bounding box center [230, 558] width 17 height 17
checkbox input "false"
click at [228, 515] on div at bounding box center [230, 505] width 18 height 18
click at [230, 505] on input "Me" at bounding box center [230, 505] width 17 height 17
checkbox input "true"
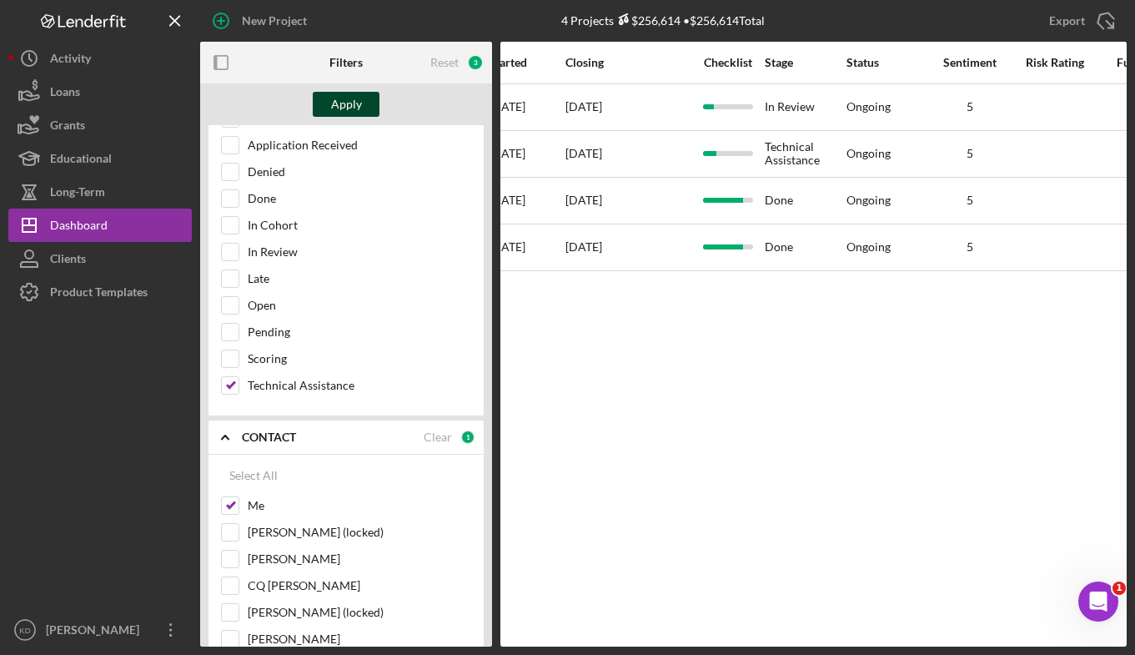
click at [363, 106] on button "Apply" at bounding box center [346, 104] width 67 height 25
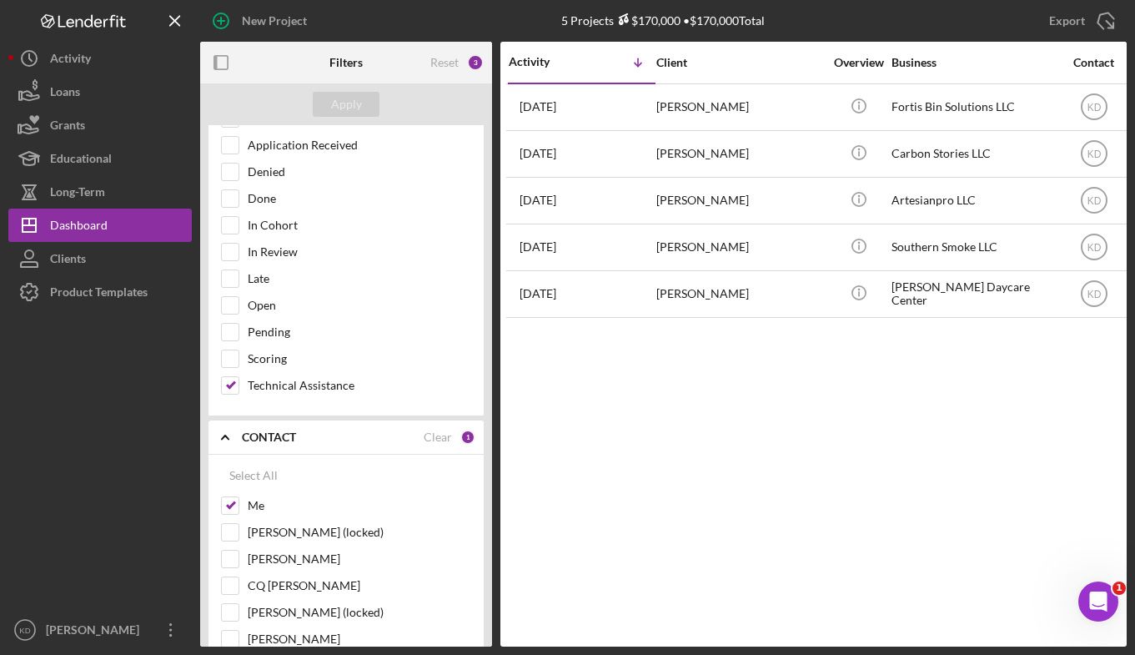
scroll to position [0, 0]
click at [766, 545] on div "Activity Icon/Table Sort Arrow Client Overview Business Contact Product Categor…" at bounding box center [813, 344] width 626 height 605
click at [686, 563] on div "Activity Icon/Table Sort Arrow Client Overview Business Contact Product Categor…" at bounding box center [813, 344] width 626 height 605
click at [881, 423] on div "Activity Icon/Table Sort Arrow Client Overview Business Contact Product Categor…" at bounding box center [813, 344] width 626 height 605
click at [982, 425] on div "Activity Icon/Table Sort Arrow Client Overview Business Contact Product Categor…" at bounding box center [813, 344] width 626 height 605
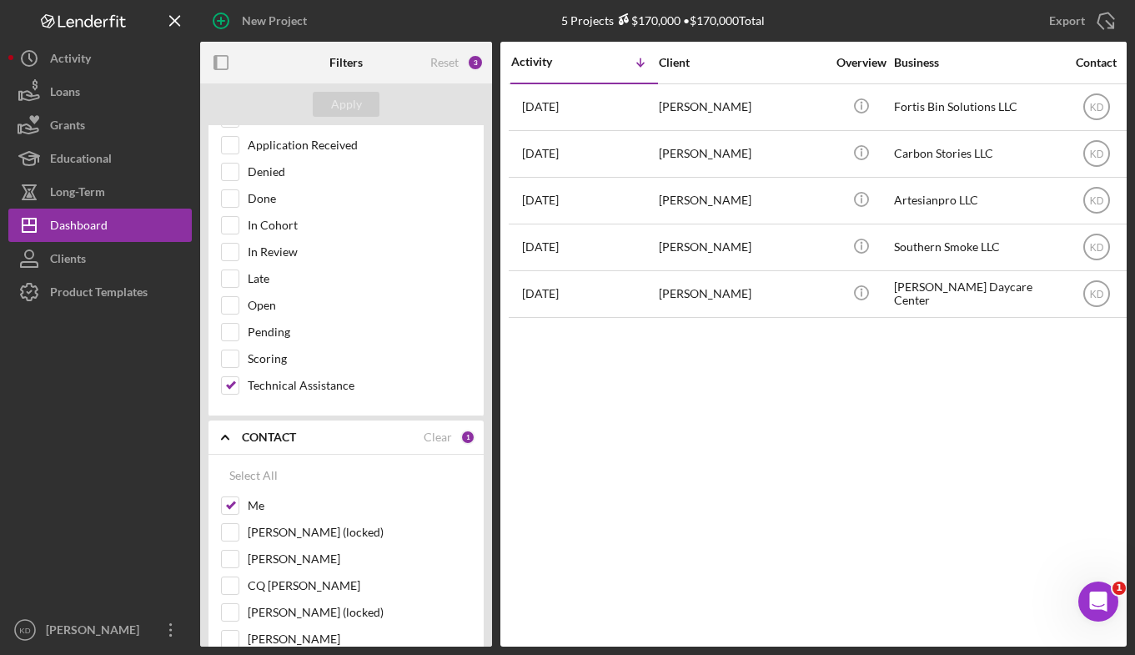
click at [773, 462] on div "Activity Icon/Table Sort Arrow Client Overview Business Contact Product Categor…" at bounding box center [813, 344] width 626 height 605
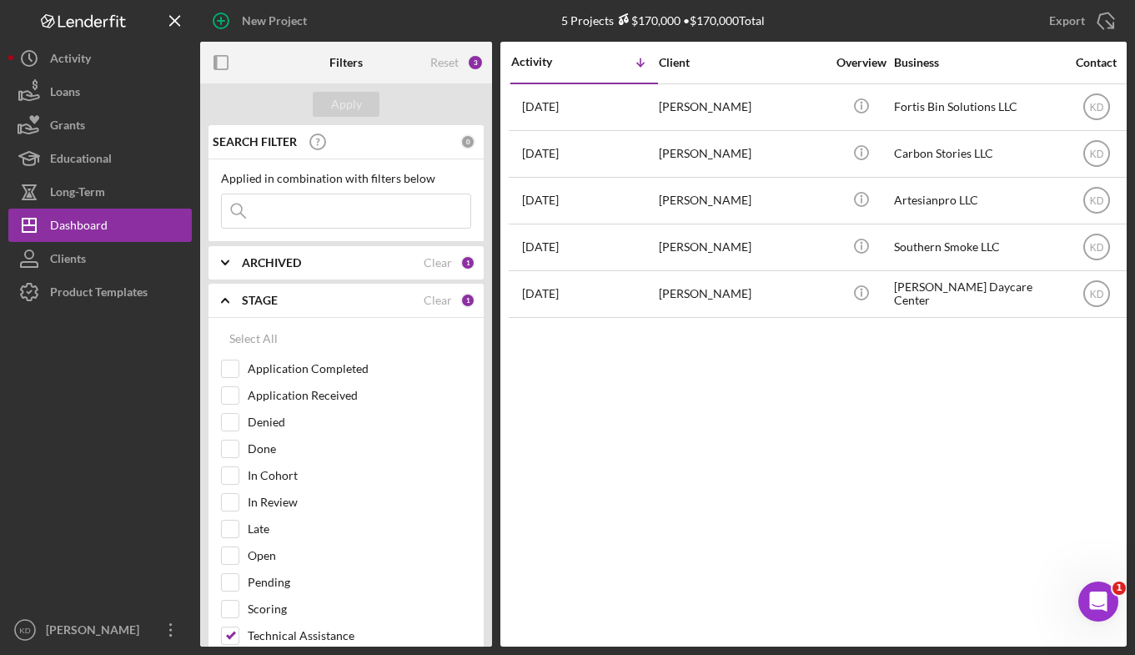
click at [699, 464] on div "Activity Icon/Table Sort Arrow Client Overview Business Contact Product Categor…" at bounding box center [813, 344] width 626 height 605
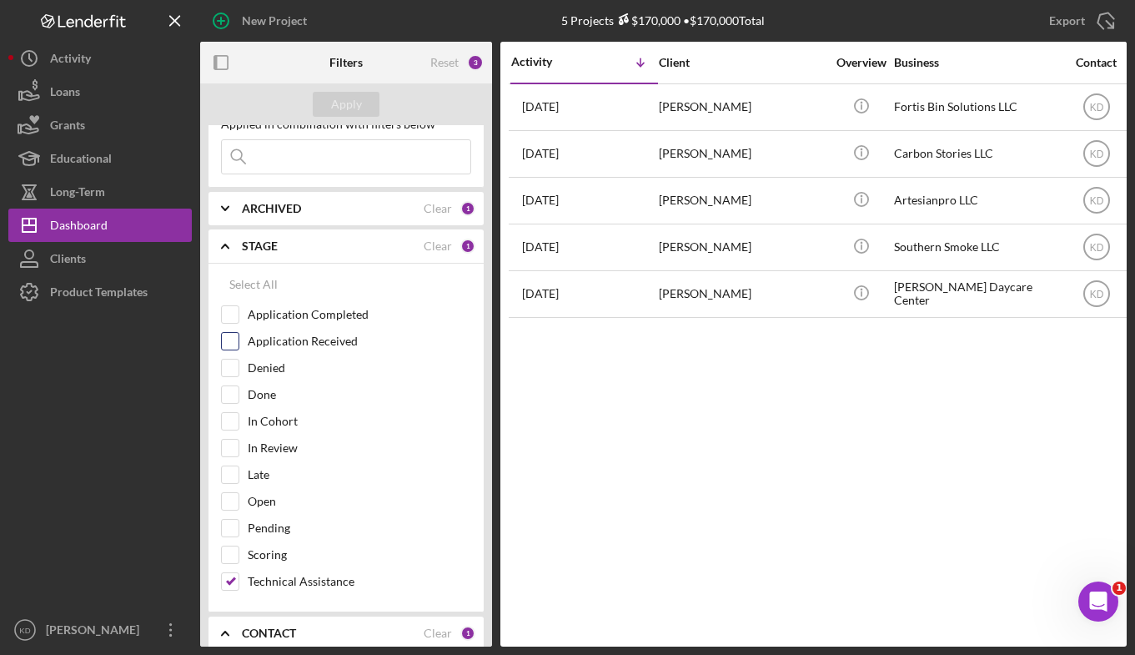
scroll to position [83, 0]
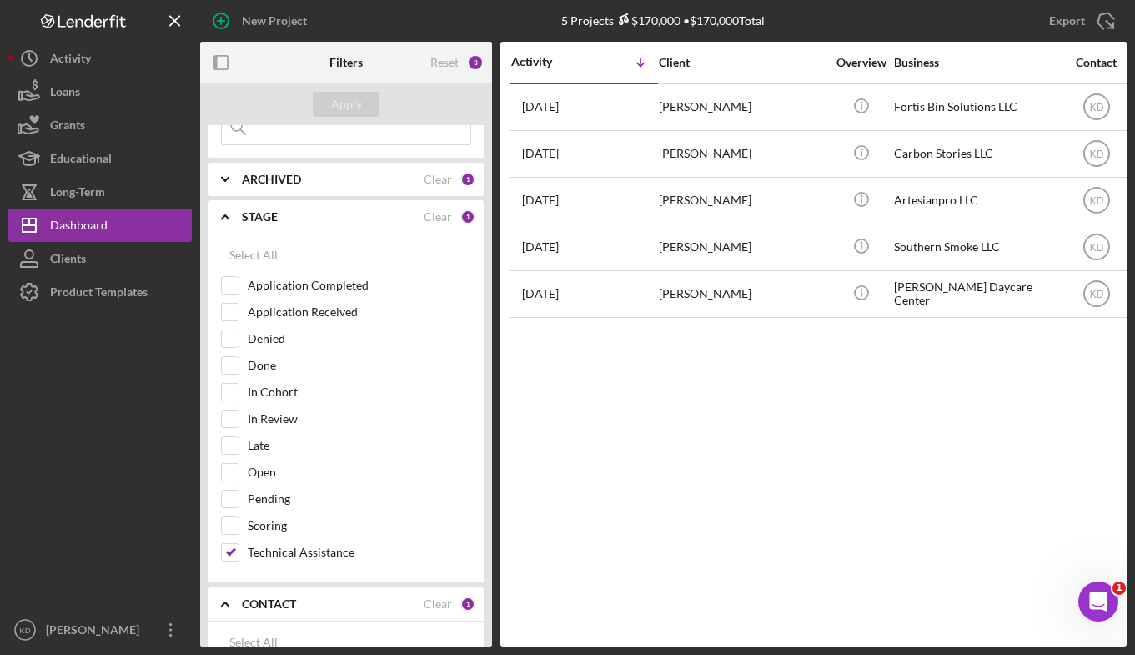
click at [769, 427] on div "Activity Icon/Table Sort Arrow Client Overview Business Contact Product Categor…" at bounding box center [813, 344] width 626 height 605
click at [815, 420] on div "Activity Icon/Table Sort Arrow Client Overview Business Contact Product Categor…" at bounding box center [813, 344] width 626 height 605
click at [867, 446] on div "Activity Icon/Table Sort Arrow Client Overview Business Contact Product Categor…" at bounding box center [813, 344] width 626 height 605
click at [835, 514] on div "Activity Icon/Table Sort Arrow Client Overview Business Contact Product Categor…" at bounding box center [813, 344] width 626 height 605
click at [924, 511] on div "Activity Icon/Table Sort Arrow Client Overview Business Contact Product Categor…" at bounding box center [813, 344] width 626 height 605
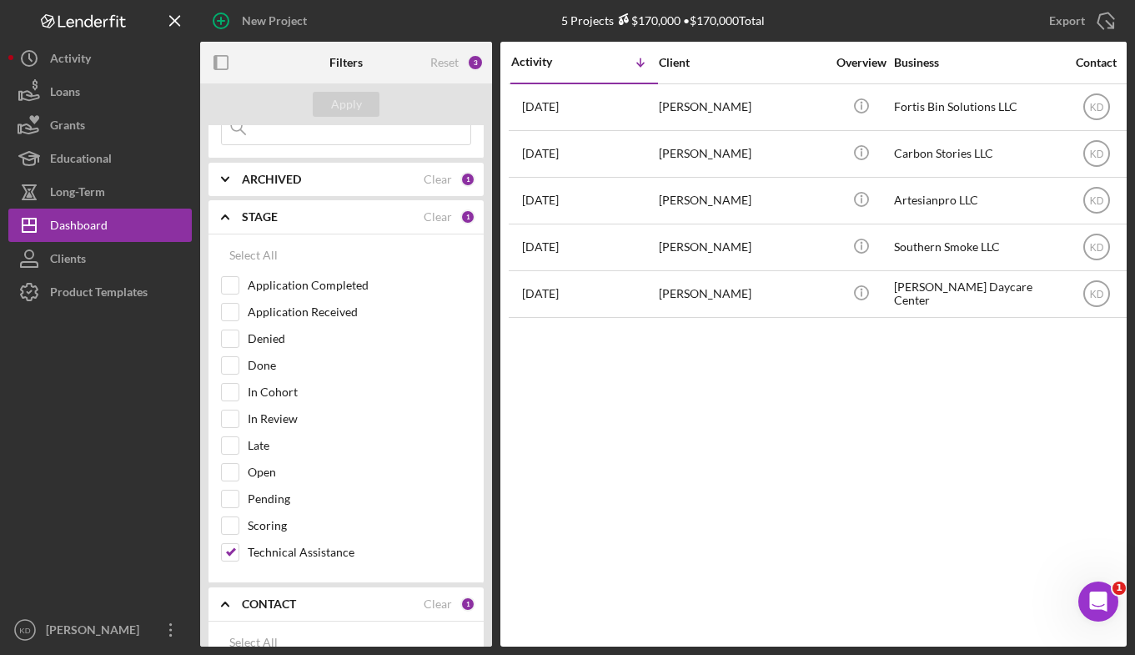
click at [798, 559] on div "Activity Icon/Table Sort Arrow Client Overview Business Contact Product Categor…" at bounding box center [813, 344] width 626 height 605
click at [234, 553] on input "Technical Assistance" at bounding box center [230, 552] width 17 height 17
checkbox input "false"
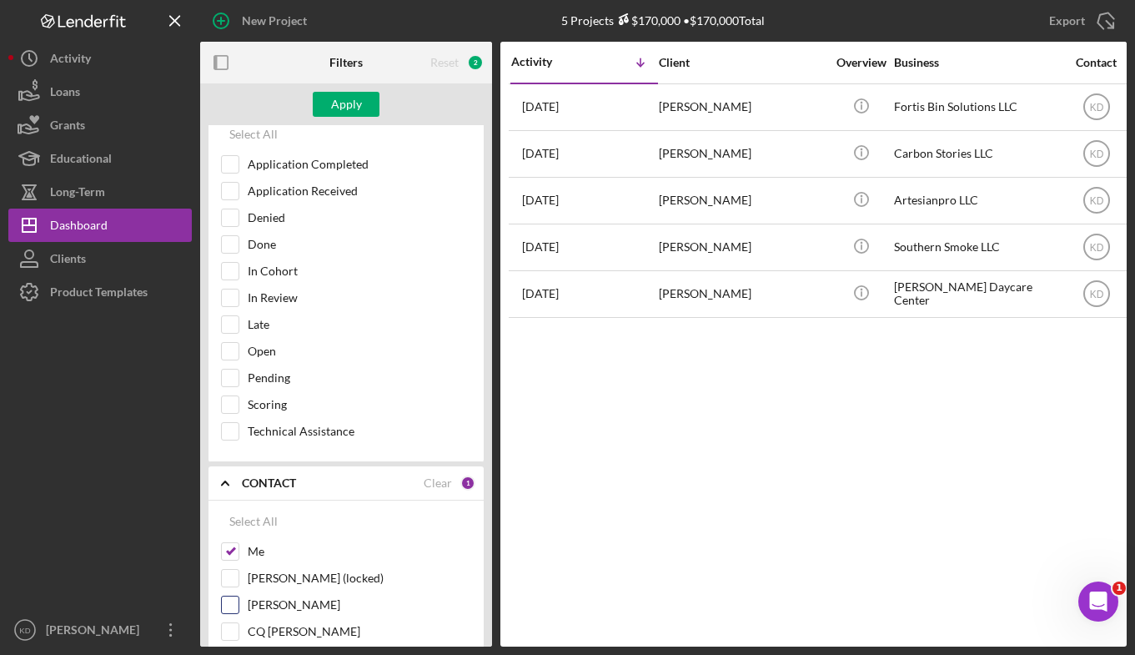
scroll to position [334, 0]
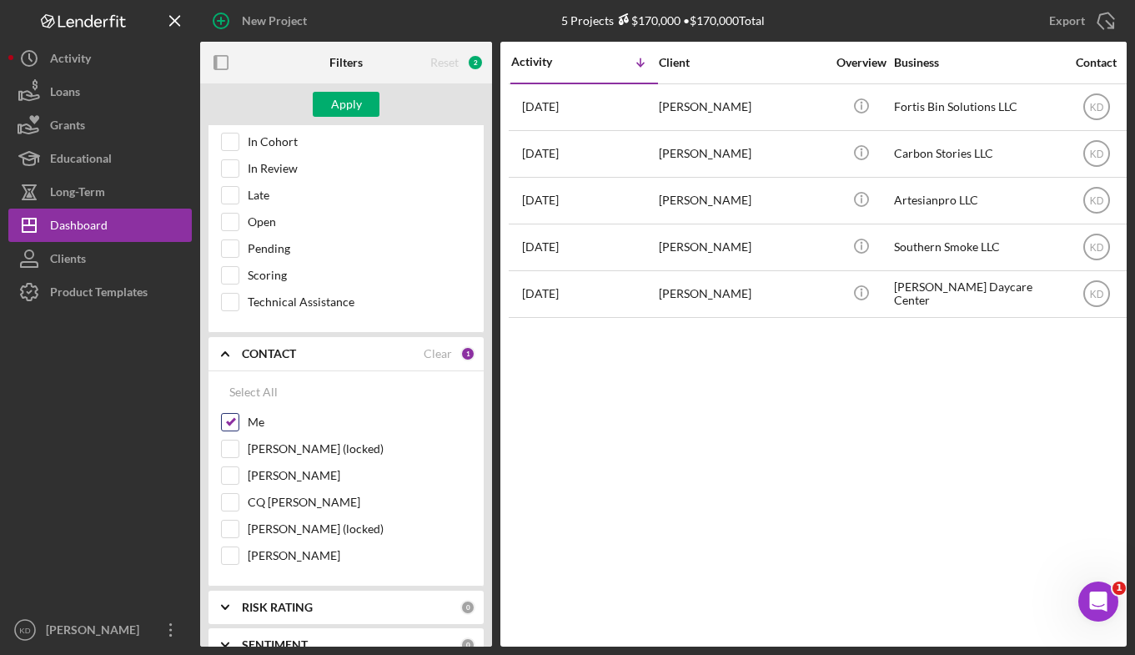
click at [235, 424] on input "Me" at bounding box center [230, 422] width 17 height 17
checkbox input "false"
click at [232, 482] on input "[PERSON_NAME]" at bounding box center [230, 475] width 17 height 17
checkbox input "true"
click at [344, 104] on div "Apply" at bounding box center [346, 104] width 31 height 25
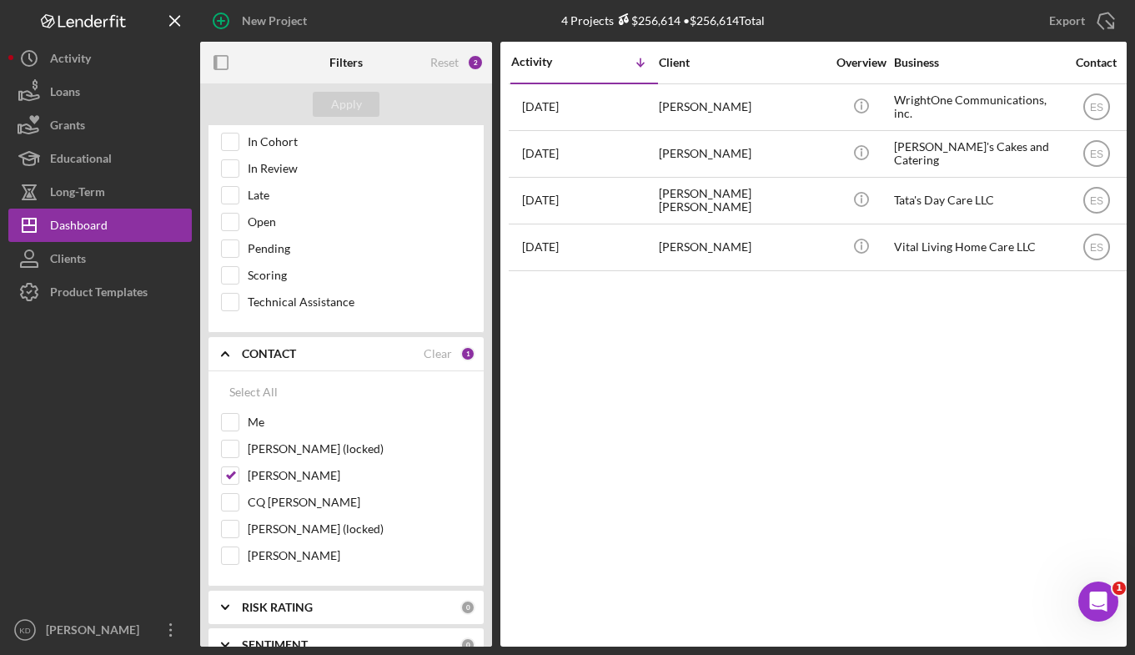
click at [891, 545] on div "Activity Icon/Table Sort Arrow Client Overview Business Contact Product Categor…" at bounding box center [813, 344] width 626 height 605
